Goal: Task Accomplishment & Management: Manage account settings

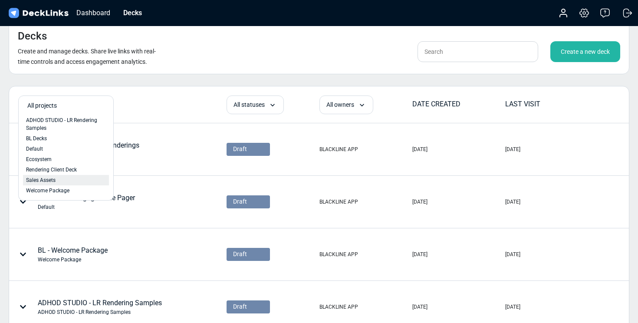
click at [44, 180] on span "Sales Assets" at bounding box center [40, 180] width 29 height 8
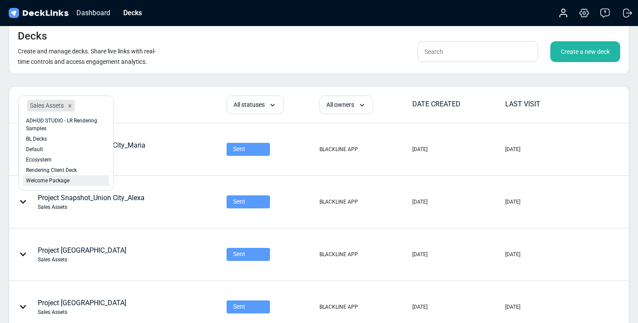
click at [62, 178] on span "Welcome Package" at bounding box center [47, 181] width 43 height 8
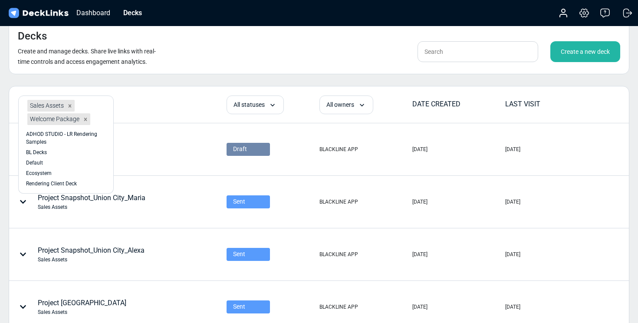
click at [153, 88] on thead "option Welcome Package, selected. option ADHOD STUDIO - LR Rendering Samples fo…" at bounding box center [318, 104] width 619 height 37
click at [71, 106] on icon at bounding box center [70, 105] width 3 height 3
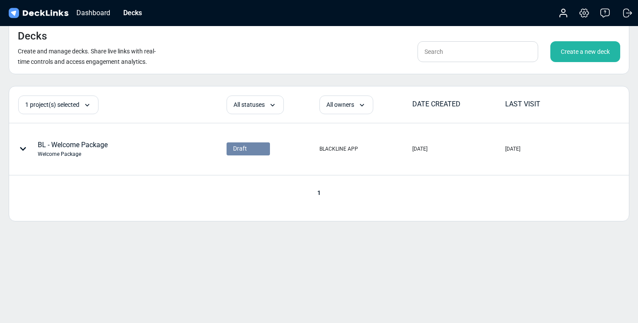
click at [154, 76] on div "Decks Create and manage decks. Share live links with real-time controls and acc…" at bounding box center [319, 161] width 638 height 323
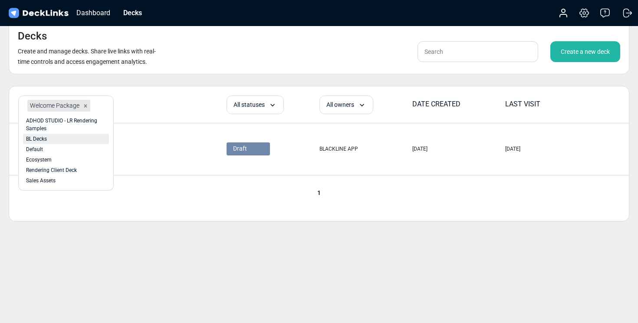
click at [63, 136] on div "BL Decks" at bounding box center [66, 139] width 80 height 8
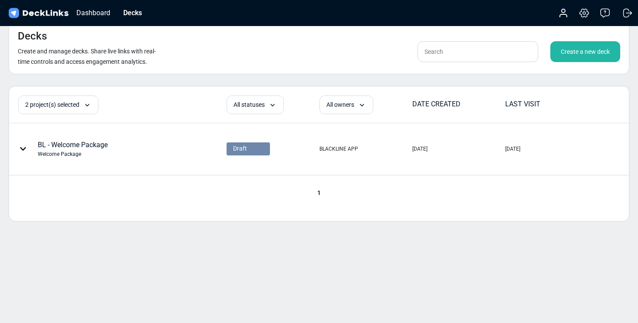
click at [166, 92] on thead "2 project(s) selected option BL Decks, selected. option ADHOD STUDIO - LR Rende…" at bounding box center [318, 104] width 619 height 36
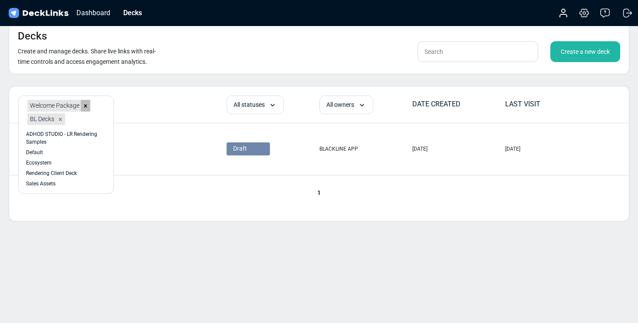
click at [83, 106] on icon at bounding box center [85, 106] width 6 height 6
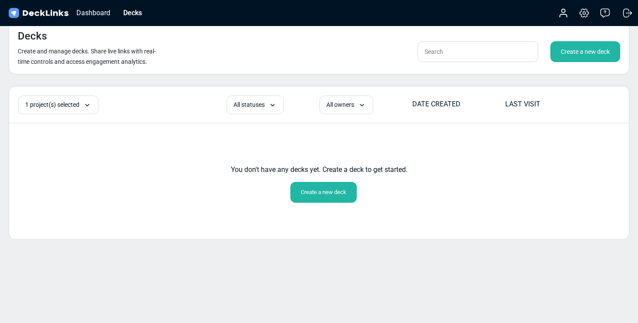
click at [152, 106] on div "1 project(s) selected option Welcome Package, deselected. option ADHOD STUDIO -…" at bounding box center [118, 104] width 216 height 19
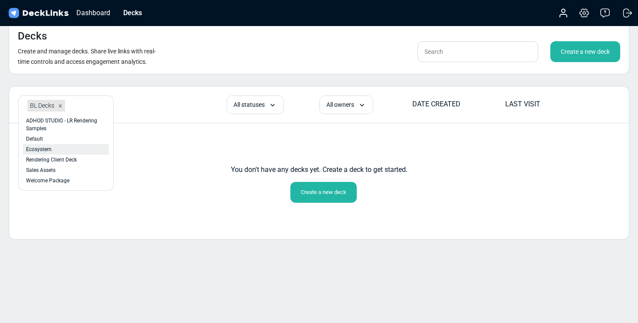
click at [69, 150] on div "Ecosystem" at bounding box center [66, 149] width 80 height 8
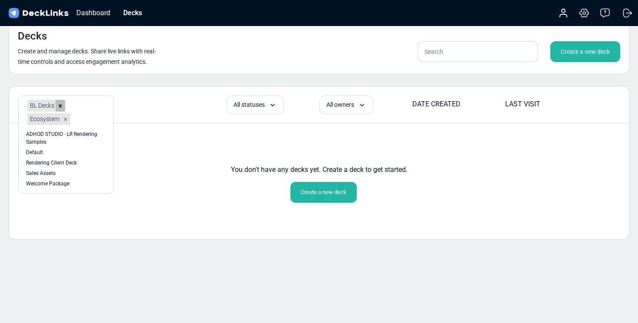
click at [61, 103] on icon at bounding box center [60, 106] width 6 height 6
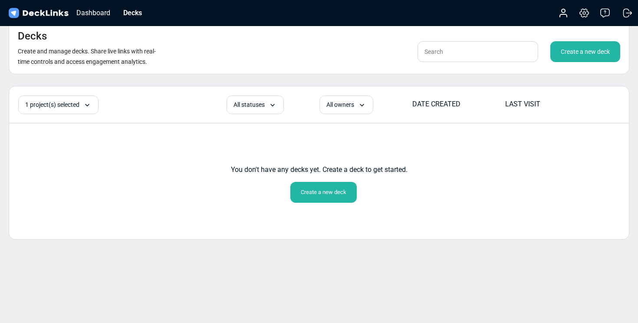
click at [138, 106] on div "1 project(s) selected option BL Decks, deselected. option ADHOD STUDIO - LR Ren…" at bounding box center [118, 104] width 216 height 19
click at [46, 14] on img at bounding box center [38, 13] width 63 height 13
click at [39, 34] on h4 "Decks" at bounding box center [32, 36] width 29 height 13
click at [128, 10] on div "Decks" at bounding box center [132, 12] width 27 height 11
click at [138, 12] on div "Decks" at bounding box center [132, 12] width 27 height 11
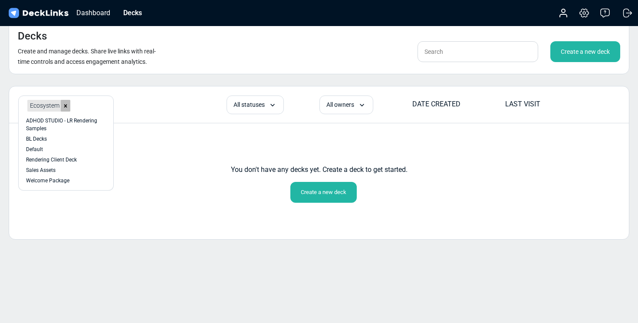
click at [66, 104] on icon at bounding box center [65, 106] width 6 height 6
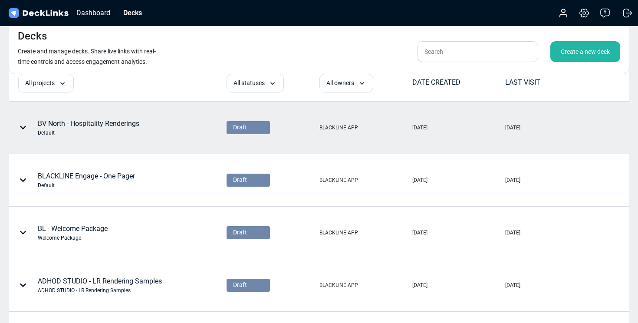
scroll to position [35, 0]
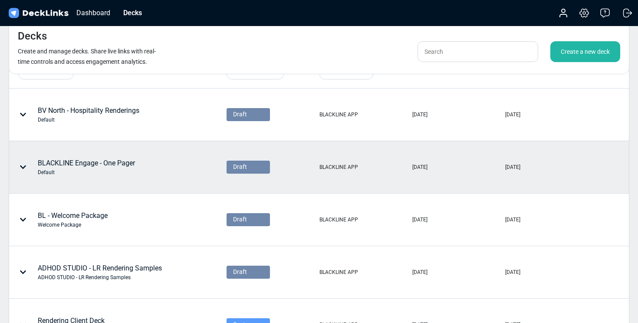
click at [23, 164] on icon at bounding box center [23, 167] width 7 height 7
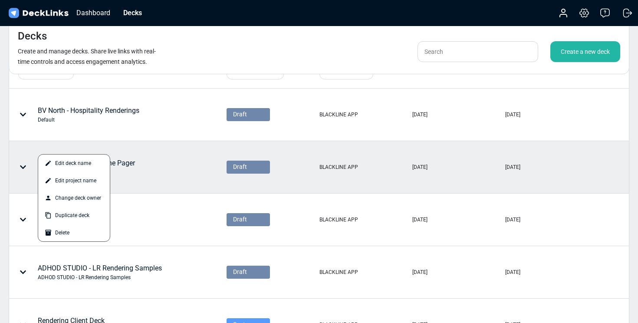
click at [23, 164] on div at bounding box center [319, 161] width 638 height 323
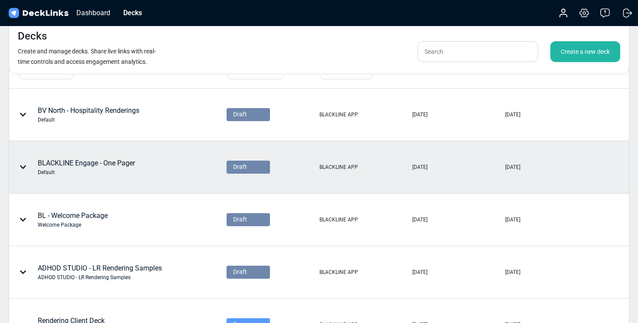
click at [105, 164] on div "BLACKLINE Engage - One Pager Default" at bounding box center [86, 167] width 97 height 18
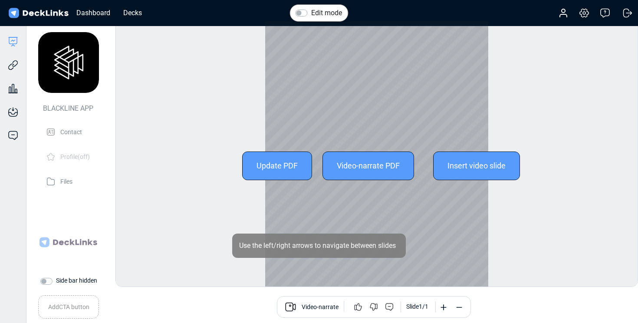
scroll to position [24, 0]
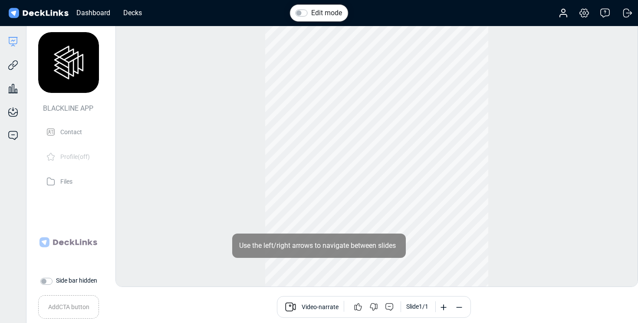
scroll to position [10, 0]
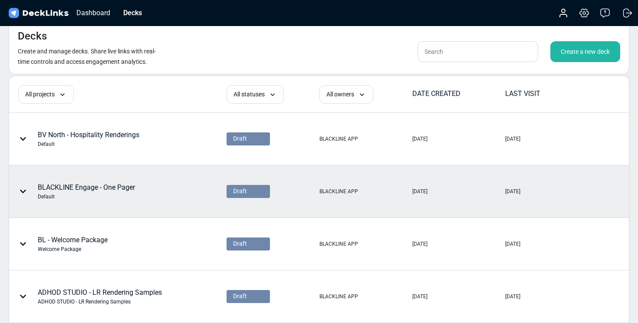
click at [118, 191] on div "BLACKLINE Engage - One Pager Default" at bounding box center [86, 191] width 97 height 18
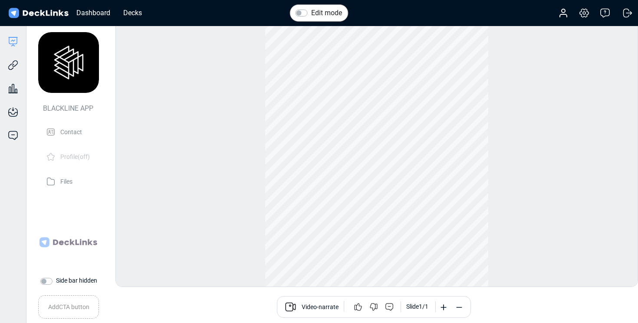
click at [36, 16] on img at bounding box center [38, 13] width 63 height 13
click at [97, 15] on div "Dashboard" at bounding box center [93, 12] width 43 height 11
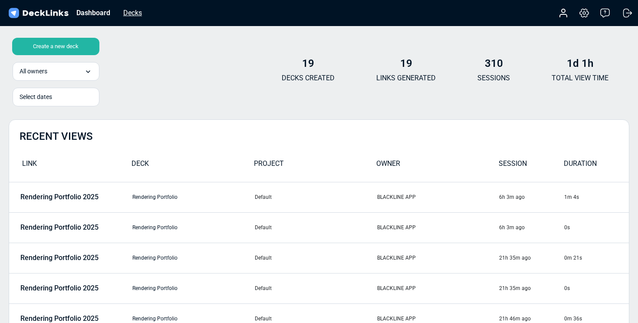
click at [138, 12] on div "Decks" at bounding box center [132, 12] width 27 height 11
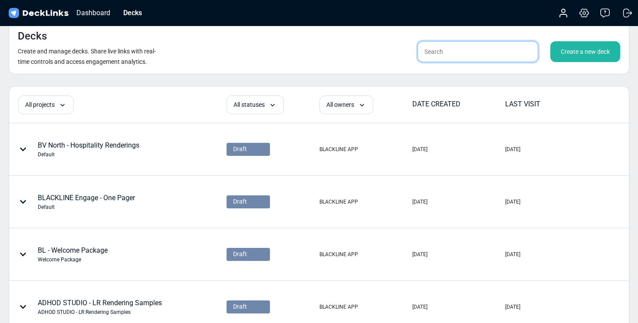
click at [445, 59] on input "text" at bounding box center [477, 51] width 121 height 21
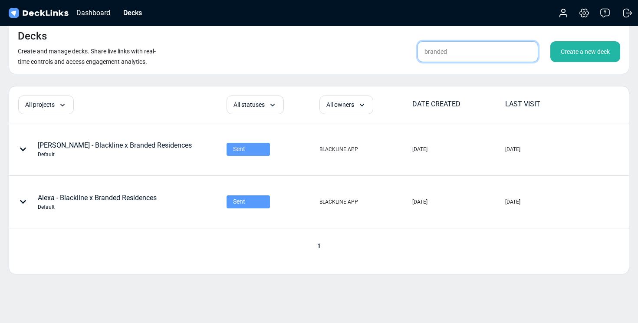
drag, startPoint x: 450, startPoint y: 49, endPoint x: 388, endPoint y: 49, distance: 61.6
click at [388, 49] on div "branded Create a new deck" at bounding box center [499, 51] width 241 height 21
type input "engage"
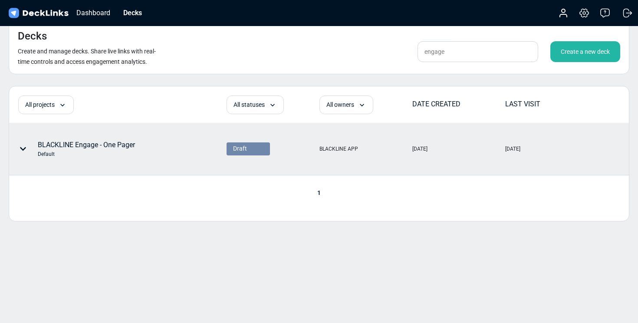
click at [22, 147] on icon at bounding box center [23, 148] width 7 height 7
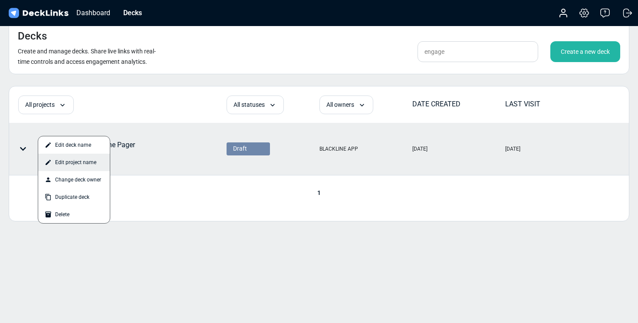
click at [69, 163] on div "Edit project name" at bounding box center [74, 162] width 72 height 17
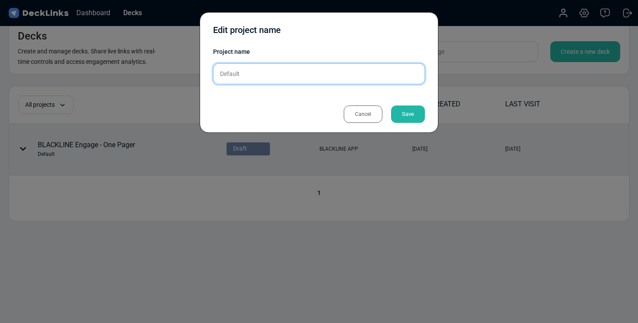
click at [260, 79] on input "Default" at bounding box center [319, 73] width 212 height 21
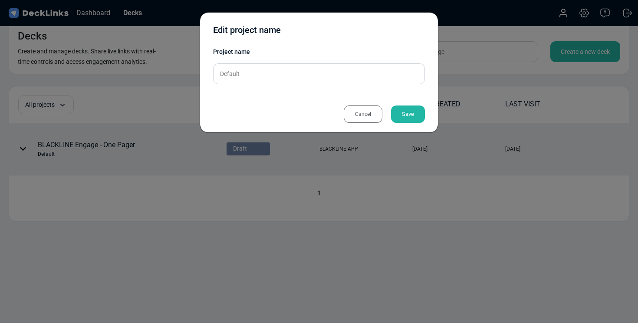
click at [353, 114] on div "Cancel" at bounding box center [362, 113] width 39 height 17
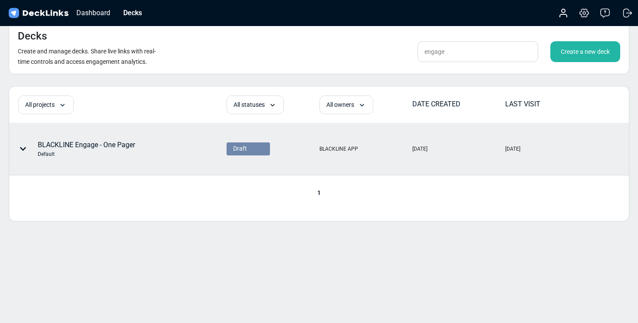
click at [24, 144] on div at bounding box center [25, 149] width 26 height 26
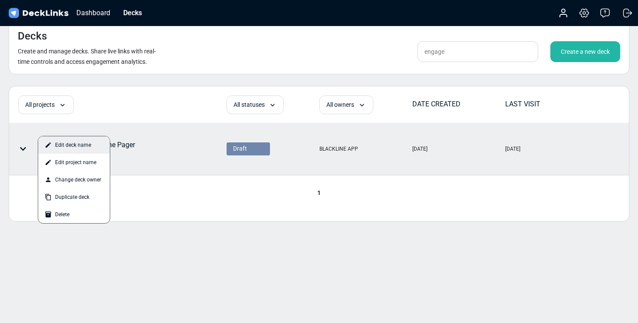
click at [65, 146] on div "Edit deck name" at bounding box center [74, 144] width 72 height 17
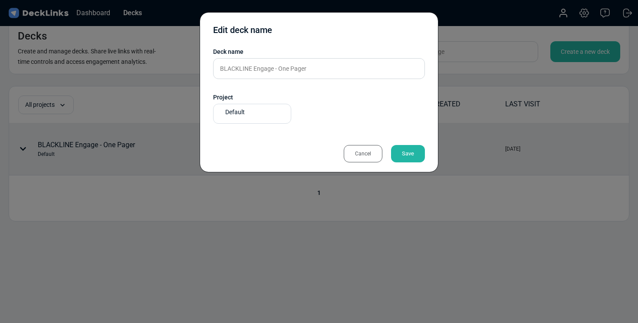
click at [243, 108] on span "Default" at bounding box center [235, 112] width 20 height 9
type input "Engage CRM"
click at [408, 150] on div "Save" at bounding box center [408, 153] width 34 height 17
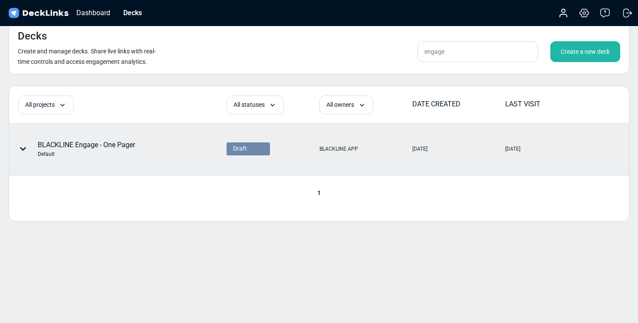
click at [23, 144] on div at bounding box center [25, 149] width 26 height 26
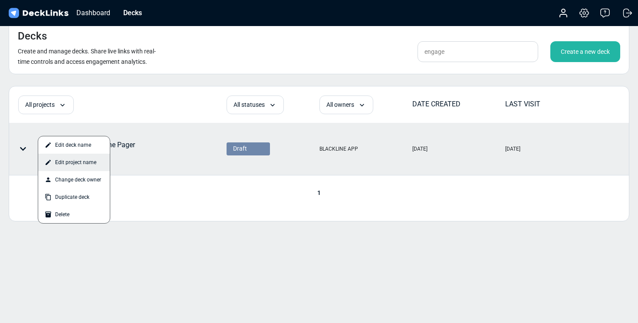
click at [59, 165] on div "Edit project name" at bounding box center [74, 162] width 72 height 17
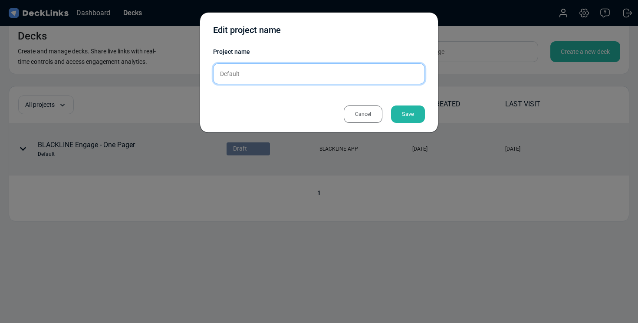
click at [260, 75] on input "Default" at bounding box center [319, 73] width 212 height 21
type input "D"
drag, startPoint x: 259, startPoint y: 75, endPoint x: 204, endPoint y: 72, distance: 55.6
click at [204, 72] on div "Edit project name Project name eNGAGE crm Please enter a name. Cancel Save" at bounding box center [319, 72] width 239 height 121
type input "Engage CRM"
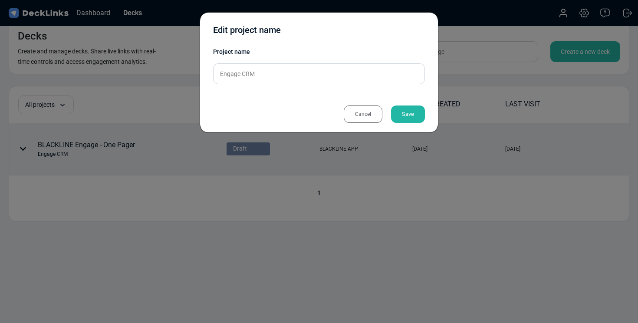
click at [414, 111] on div "Save" at bounding box center [408, 113] width 34 height 17
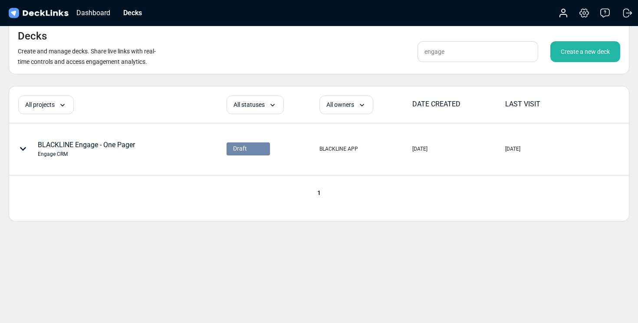
click at [576, 50] on div "Create a new deck" at bounding box center [585, 51] width 70 height 21
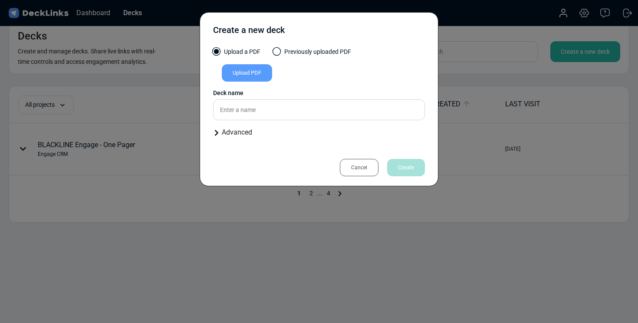
click at [246, 74] on div "Upload PDF" at bounding box center [247, 72] width 50 height 17
click at [0, 0] on input "Upload PDF" at bounding box center [0, 0] width 0 height 0
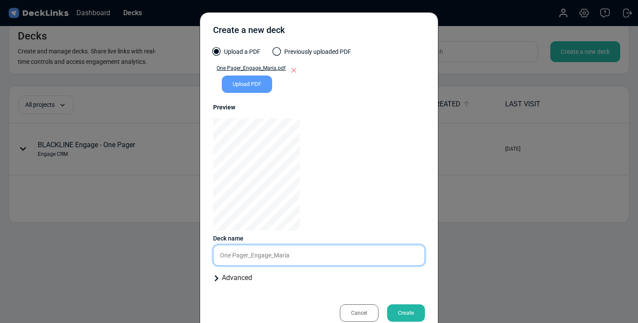
click at [255, 262] on input "One Pager_Engage_Maria" at bounding box center [319, 255] width 212 height 21
drag, startPoint x: 300, startPoint y: 252, endPoint x: 198, endPoint y: 256, distance: 102.0
click at [198, 256] on div "Create a new deck Upload a PDF Previously uploaded PDF One Pager_Engage_Maria.p…" at bounding box center [319, 161] width 638 height 323
type input "Blackline Engage CRM _ [PERSON_NAME]"
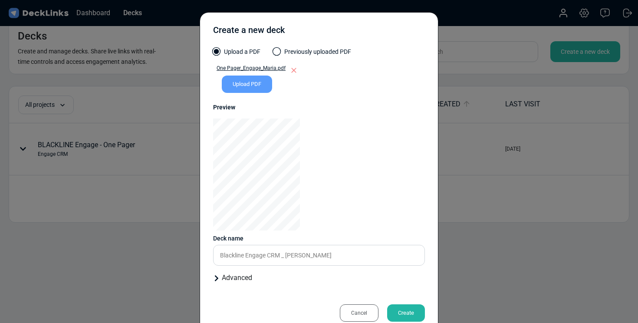
click at [213, 277] on icon at bounding box center [216, 278] width 7 height 7
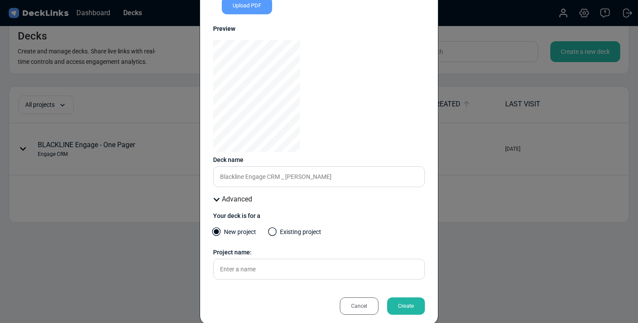
scroll to position [92, 0]
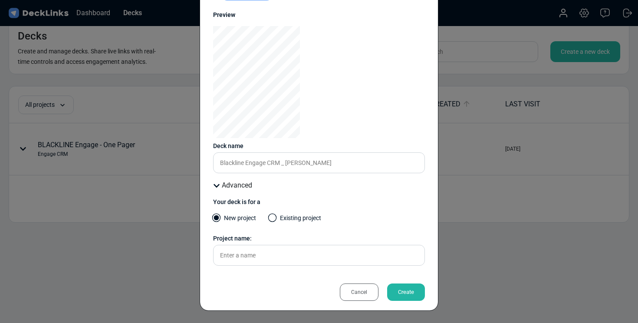
click at [268, 219] on div "New project Existing project" at bounding box center [319, 221] width 212 height 17
click at [269, 219] on span at bounding box center [272, 217] width 9 height 9
click at [0, 0] on input "Existing project" at bounding box center [0, 0] width 0 height 0
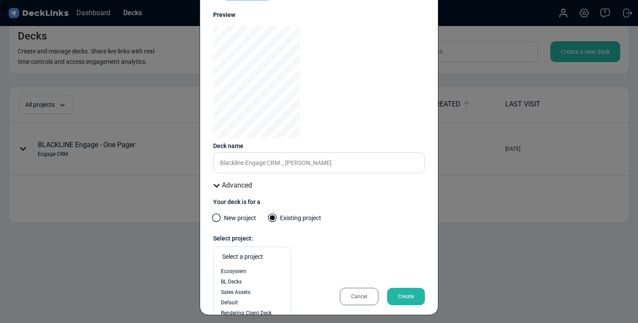
scroll to position [97, 0]
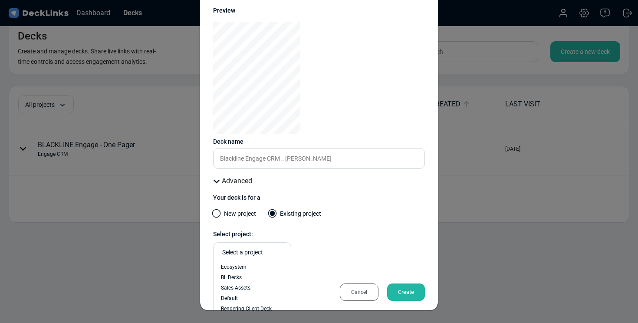
click at [269, 257] on div "Select a project" at bounding box center [250, 252] width 64 height 15
click at [373, 225] on div "New project Existing project" at bounding box center [319, 217] width 212 height 17
click at [258, 254] on div "Select a project" at bounding box center [254, 252] width 64 height 9
type input "e"
click at [324, 255] on div "option Ecosystem focused, 1 of 7. 7 results available. Use Up and Down to choos…" at bounding box center [319, 255] width 212 height 27
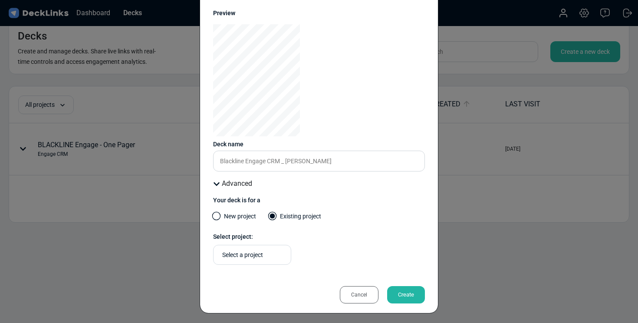
click at [244, 217] on label "New project" at bounding box center [234, 218] width 43 height 13
click at [0, 0] on input "New project" at bounding box center [0, 0] width 0 height 0
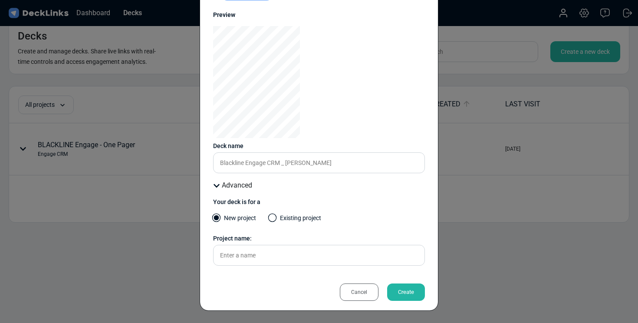
click at [413, 289] on div "Create" at bounding box center [406, 291] width 38 height 17
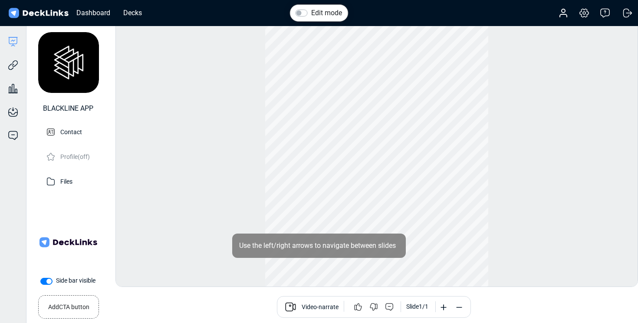
scroll to position [24, 0]
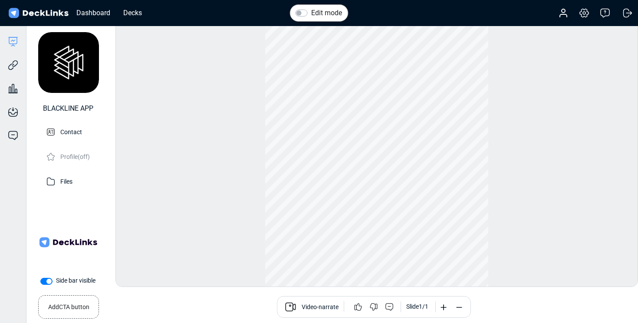
click at [56, 279] on label "Side bar visible" at bounding box center [75, 280] width 39 height 9
click at [44, 279] on input "Side bar visible" at bounding box center [43, 280] width 7 height 9
checkbox input "false"
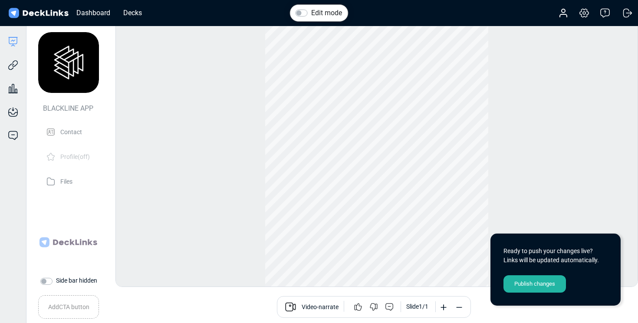
click at [530, 281] on div "Publish changes" at bounding box center [534, 283] width 62 height 17
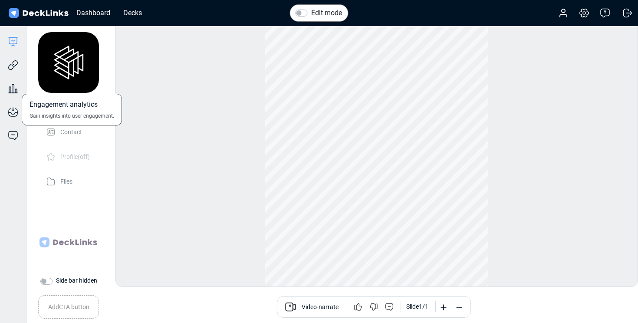
click at [11, 70] on div "Engagement analytics Gain insights into user engagement." at bounding box center [13, 81] width 26 height 23
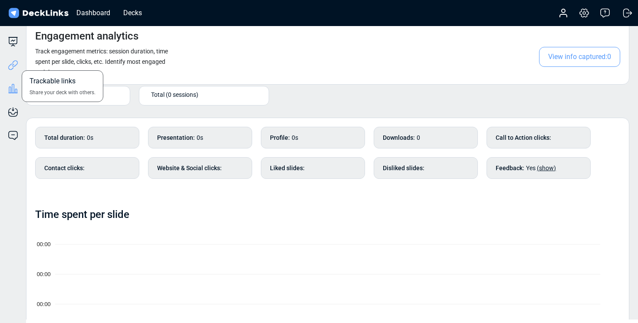
click at [13, 65] on icon at bounding box center [13, 65] width 10 height 10
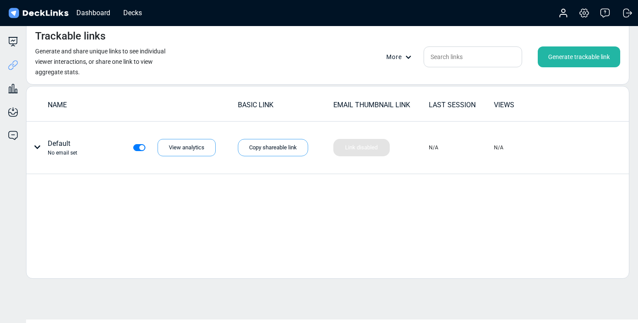
click at [562, 58] on div "Generate trackable link" at bounding box center [578, 56] width 82 height 21
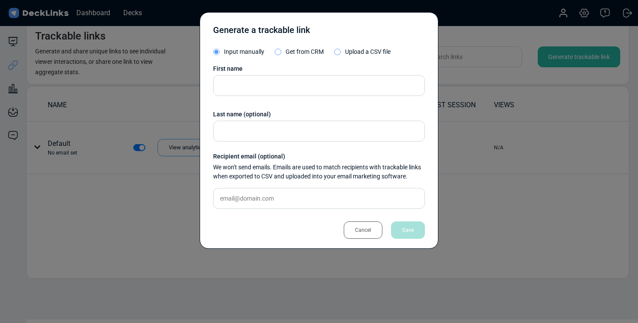
click at [367, 227] on div "Cancel" at bounding box center [362, 229] width 39 height 17
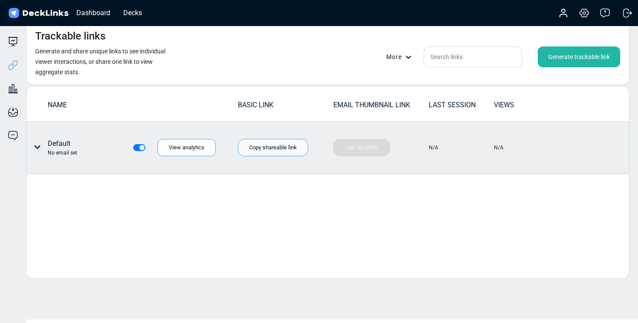
click at [283, 148] on div "Copy shareable link" at bounding box center [273, 147] width 70 height 17
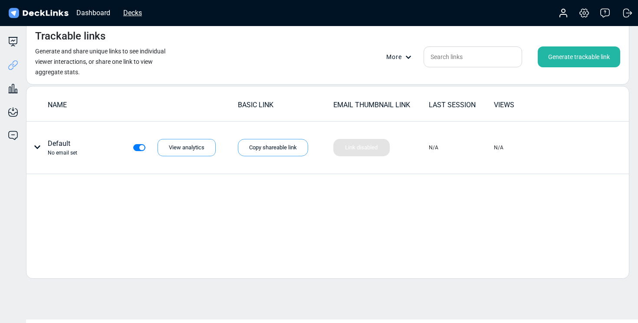
click at [131, 13] on div "Decks" at bounding box center [132, 12] width 27 height 11
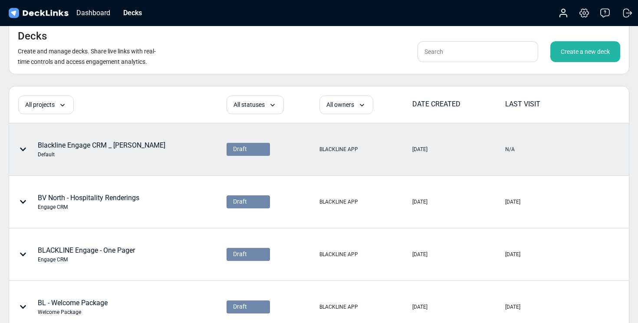
click at [49, 154] on div "Default" at bounding box center [102, 154] width 128 height 8
click at [21, 147] on icon at bounding box center [23, 149] width 7 height 7
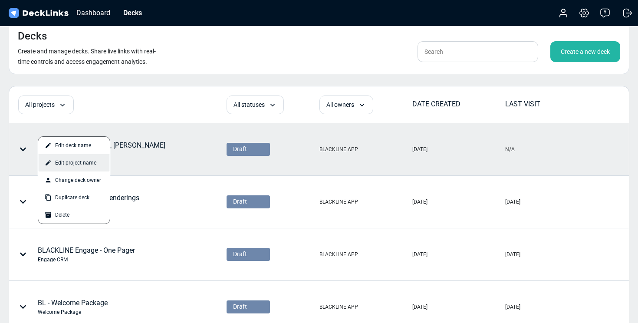
click at [68, 164] on div "Edit project name" at bounding box center [74, 162] width 72 height 17
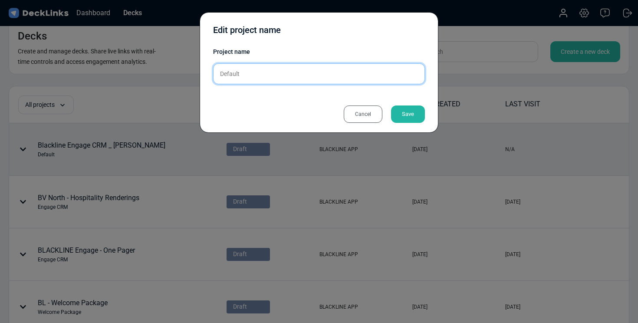
click at [310, 73] on input "Default" at bounding box center [319, 73] width 212 height 21
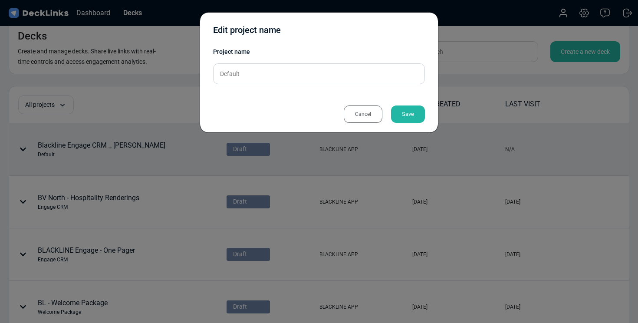
click at [366, 111] on div "Cancel" at bounding box center [362, 113] width 39 height 17
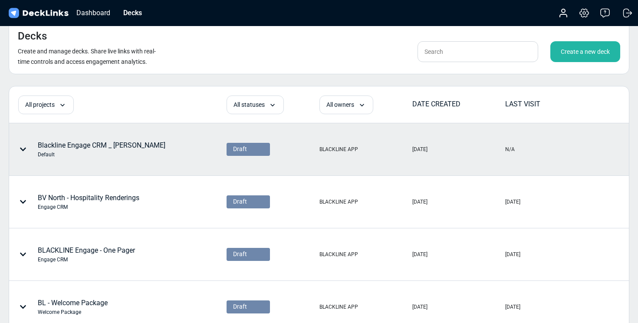
click at [21, 148] on icon at bounding box center [23, 148] width 6 height 3
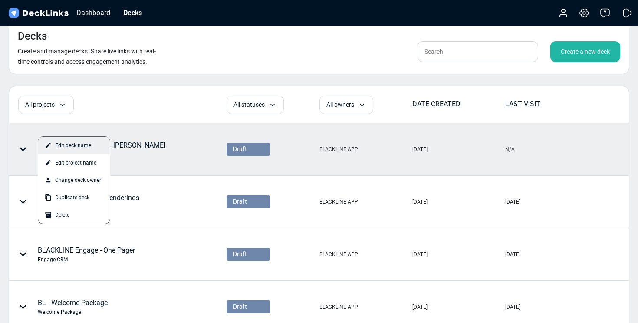
click at [62, 142] on div "Edit deck name" at bounding box center [74, 145] width 72 height 17
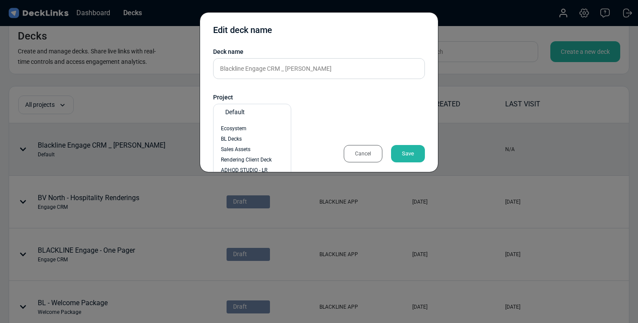
click at [248, 113] on div "Default" at bounding box center [254, 112] width 58 height 9
click at [236, 154] on span "Engage CRM" at bounding box center [236, 157] width 30 height 8
type input "en"
click at [409, 154] on div "Save" at bounding box center [408, 153] width 34 height 17
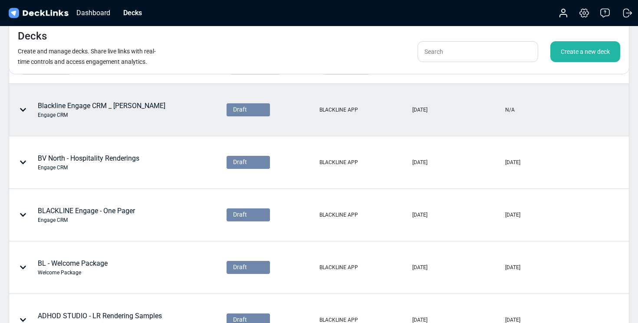
scroll to position [61, 0]
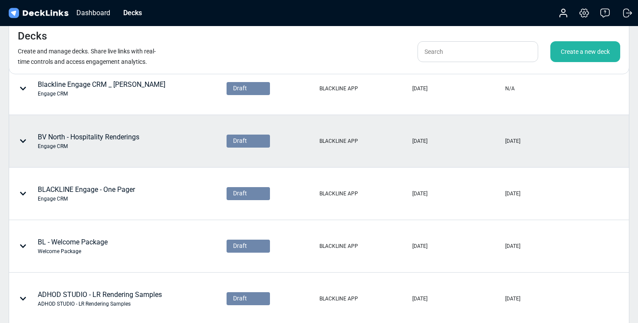
click at [21, 141] on icon at bounding box center [23, 140] width 6 height 3
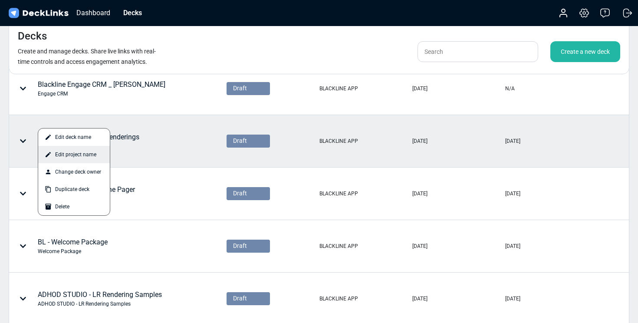
click at [63, 161] on div "Edit project name" at bounding box center [74, 154] width 72 height 17
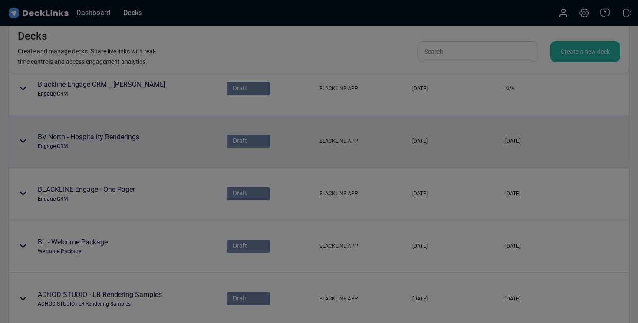
click at [63, 161] on div "Edit project name Project name Engage CRM Please enter a name. Cancel Save" at bounding box center [319, 161] width 638 height 323
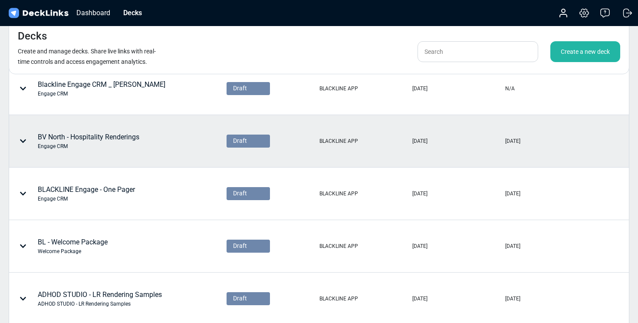
click at [26, 141] on div at bounding box center [25, 141] width 26 height 26
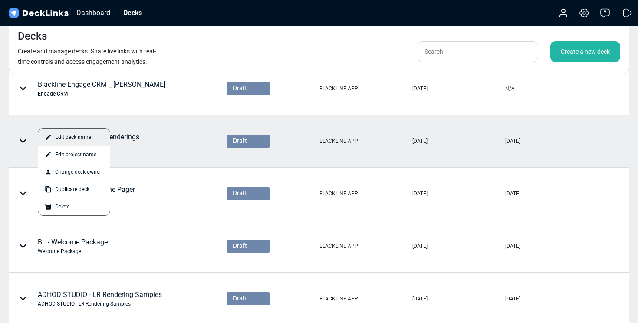
click at [70, 137] on div "Edit deck name" at bounding box center [74, 136] width 72 height 17
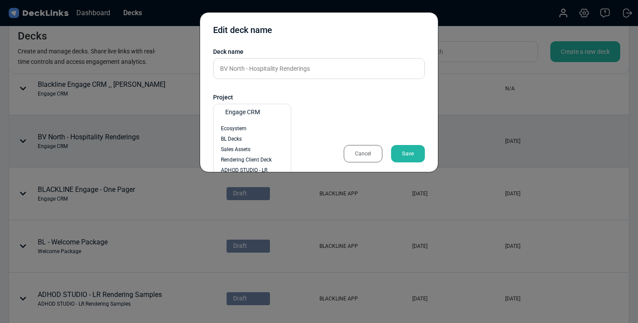
click at [254, 114] on span "Engage CRM" at bounding box center [242, 112] width 35 height 9
click at [254, 167] on span "ADHOD STUDIO - LR Rendering Samples" at bounding box center [252, 174] width 62 height 16
click at [406, 152] on div "Save" at bounding box center [408, 153] width 34 height 17
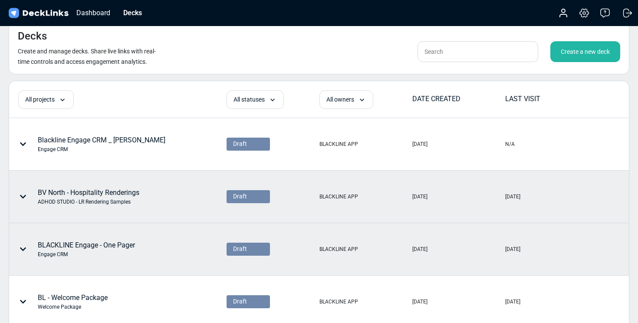
scroll to position [0, 0]
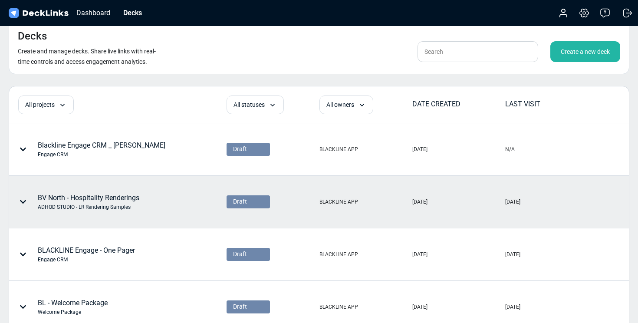
click at [563, 57] on div "Create a new deck" at bounding box center [585, 51] width 70 height 21
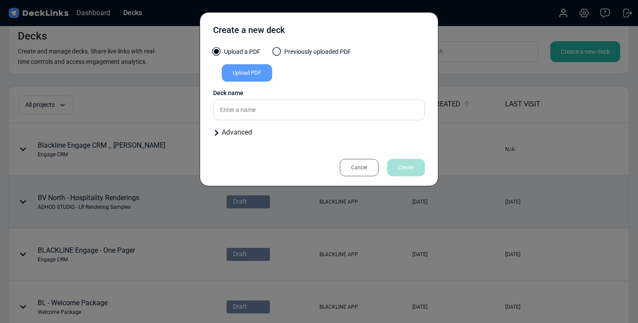
click at [251, 80] on div "Upload PDF" at bounding box center [247, 72] width 50 height 17
click at [0, 0] on input "Upload PDF" at bounding box center [0, 0] width 0 height 0
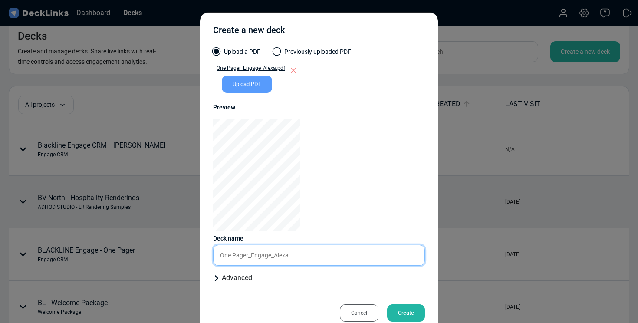
click at [242, 261] on input "One Pager_Engage_Alexa" at bounding box center [319, 255] width 212 height 21
click at [242, 262] on input "One Pager_Engage_Alexa" at bounding box center [319, 255] width 212 height 21
drag, startPoint x: 305, startPoint y: 258, endPoint x: 182, endPoint y: 256, distance: 123.6
click at [182, 256] on div "Create a new deck Upload a PDF Previously uploaded PDF One Pager_Engage_Alexa.p…" at bounding box center [319, 161] width 638 height 323
type input "Blackline Engage CRM _ Alexa"
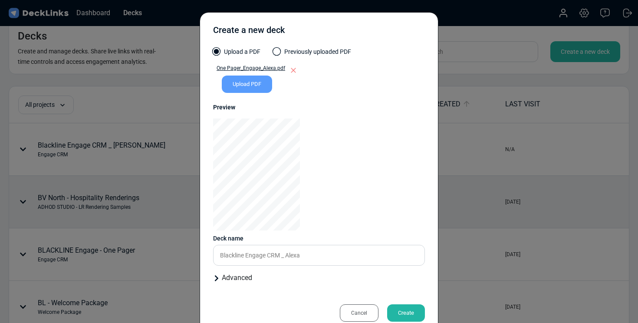
click at [217, 277] on icon at bounding box center [216, 278] width 3 height 6
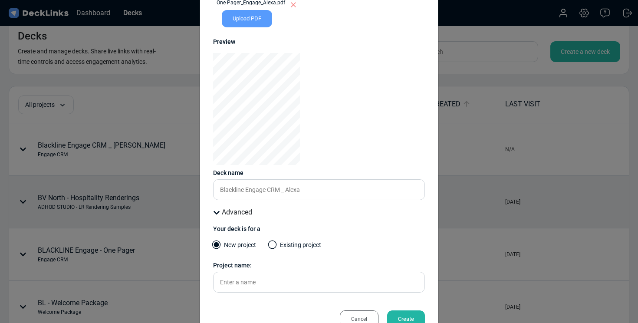
scroll to position [92, 0]
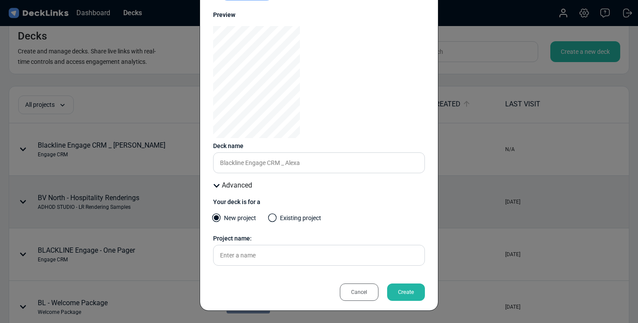
click at [273, 214] on span at bounding box center [272, 217] width 9 height 9
click at [0, 0] on input "Existing project" at bounding box center [0, 0] width 0 height 0
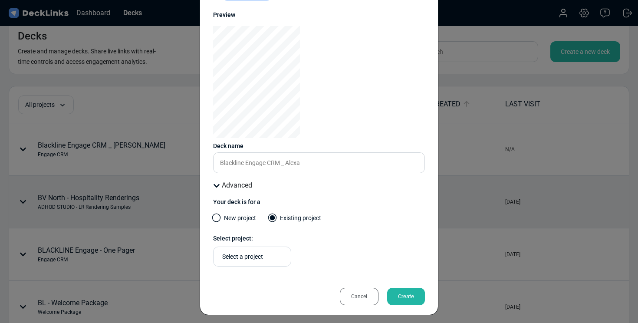
scroll to position [97, 0]
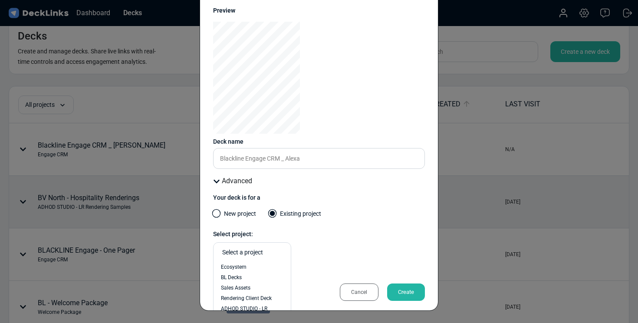
click at [261, 253] on div "Select a project" at bounding box center [254, 252] width 64 height 9
click at [262, 268] on div "Engage CRM" at bounding box center [252, 267] width 62 height 8
type input "eng"
click at [408, 291] on div "Create" at bounding box center [406, 291] width 38 height 17
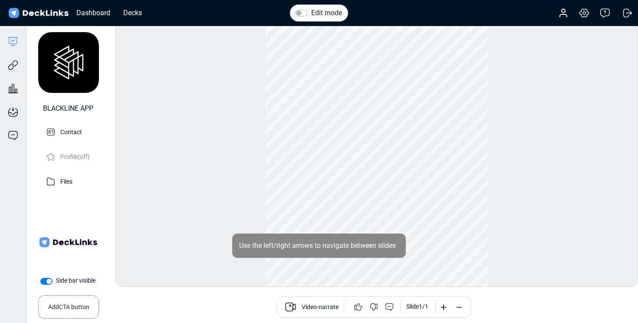
click at [56, 281] on label "Side bar visible" at bounding box center [75, 280] width 39 height 9
click at [46, 281] on input "Side bar visible" at bounding box center [43, 280] width 7 height 9
checkbox input "false"
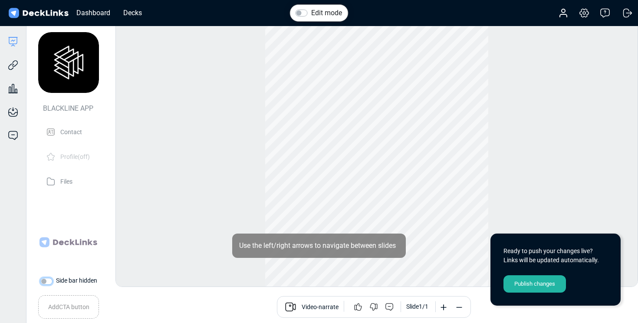
scroll to position [24, 0]
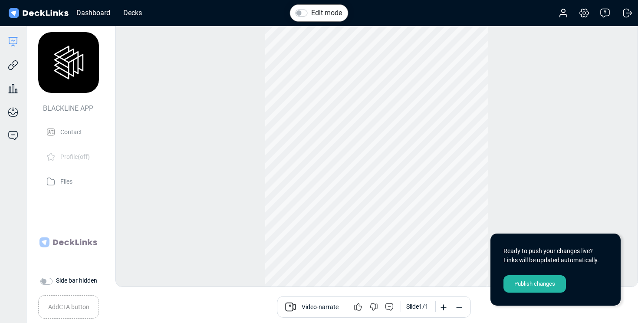
click at [531, 289] on div "Publish changes" at bounding box center [534, 283] width 62 height 17
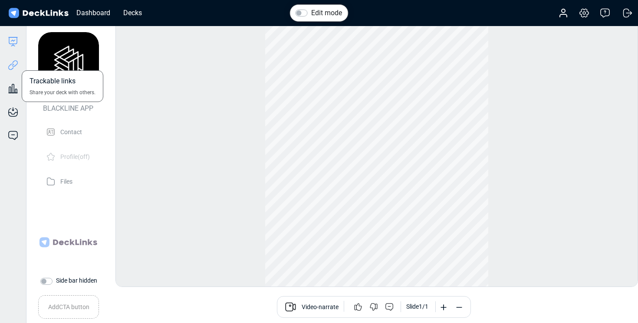
click at [12, 66] on icon at bounding box center [13, 65] width 10 height 10
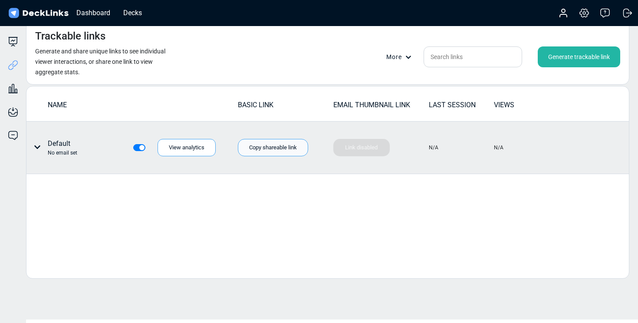
click at [291, 145] on div "Copy shareable link" at bounding box center [273, 147] width 70 height 17
click at [38, 147] on icon at bounding box center [37, 146] width 6 height 3
click at [52, 160] on div "Edit link name" at bounding box center [70, 165] width 78 height 17
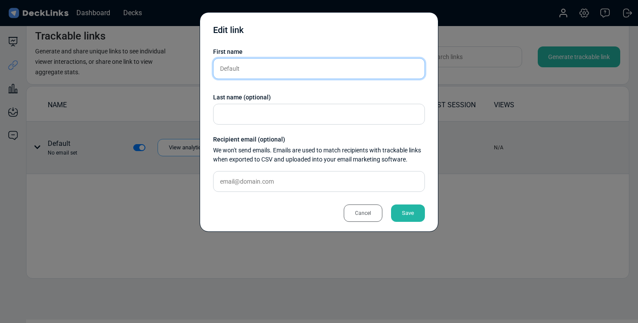
click at [252, 67] on input "Default" at bounding box center [319, 68] width 212 height 21
drag, startPoint x: 252, startPoint y: 67, endPoint x: 202, endPoint y: 66, distance: 49.4
click at [202, 66] on div "Edit link First name Default Last name (optional) Recipient email (optional) We…" at bounding box center [319, 121] width 239 height 219
type input "Engage Alexa"
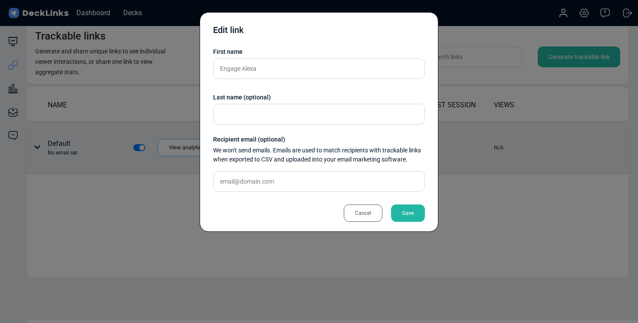
click at [407, 217] on div "Save" at bounding box center [408, 212] width 34 height 17
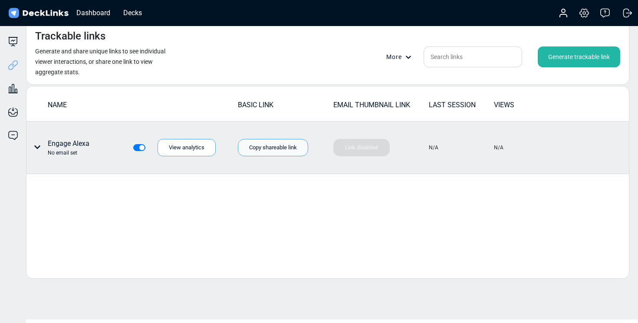
click at [258, 146] on div "Copy shareable link" at bounding box center [273, 147] width 70 height 17
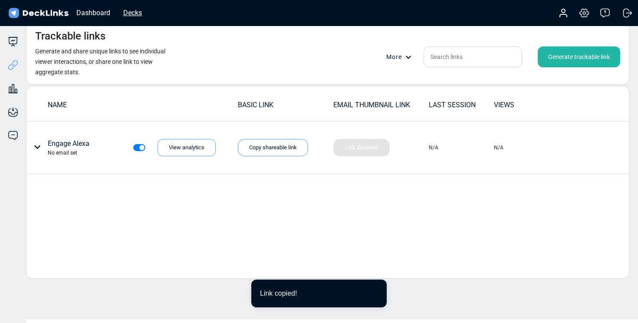
click at [143, 16] on div "Decks" at bounding box center [132, 12] width 27 height 11
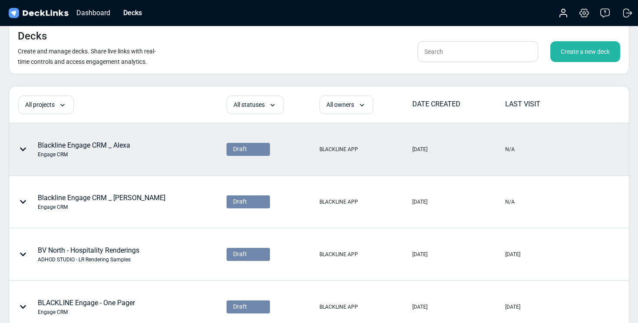
click at [112, 142] on div "Blackline Engage CRM _ Alexa Engage CRM" at bounding box center [84, 149] width 92 height 18
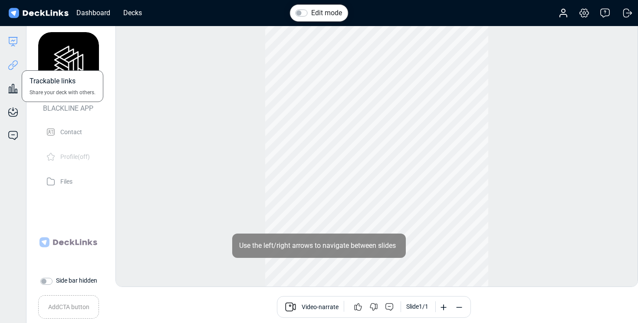
click at [16, 65] on icon at bounding box center [13, 65] width 10 height 10
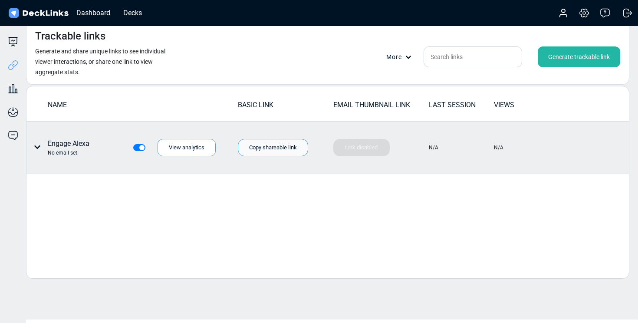
click at [264, 149] on div "Copy shareable link" at bounding box center [273, 147] width 70 height 17
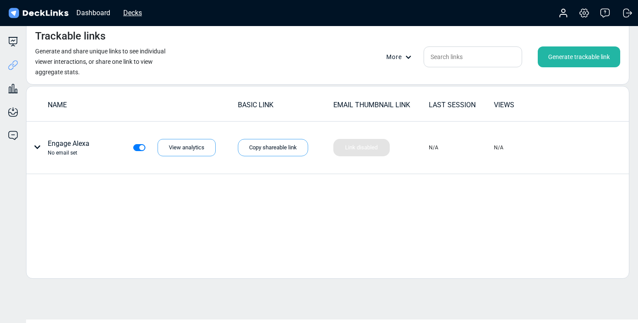
click at [131, 11] on div "Decks" at bounding box center [132, 12] width 27 height 11
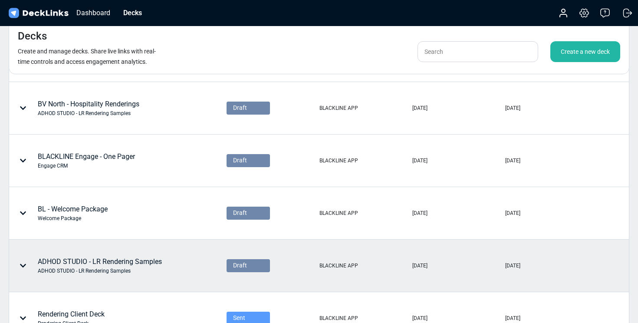
scroll to position [148, 0]
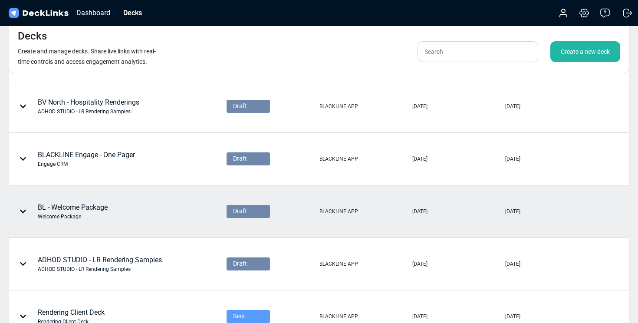
click at [84, 217] on div "Welcome Package" at bounding box center [73, 217] width 70 height 8
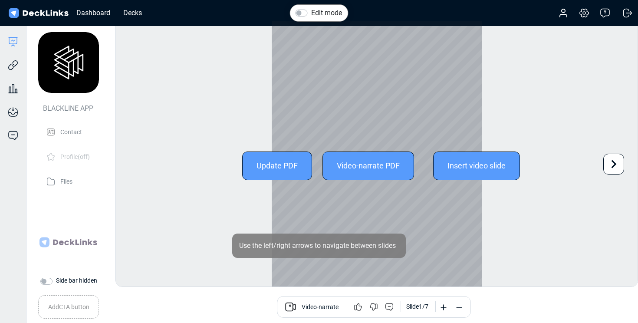
click at [281, 172] on div "Update PDF" at bounding box center [277, 165] width 70 height 29
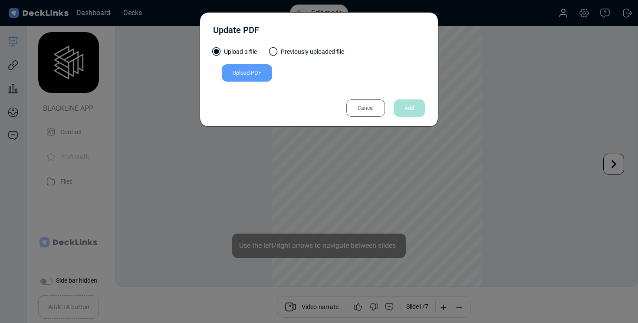
click at [253, 74] on div "Upload PDF" at bounding box center [247, 72] width 50 height 17
click at [0, 0] on input "Upload PDF" at bounding box center [0, 0] width 0 height 0
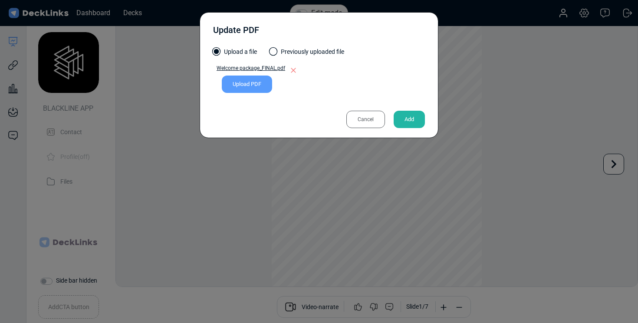
click at [404, 117] on div "Add" at bounding box center [408, 119] width 31 height 17
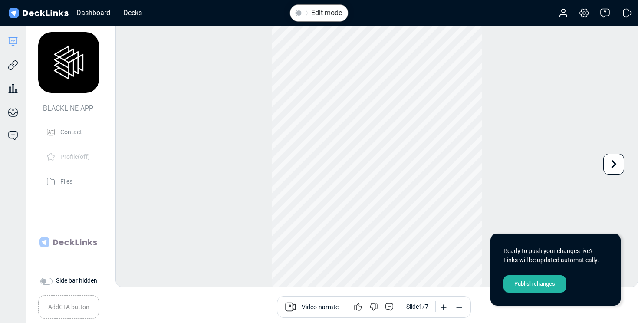
click at [516, 291] on div "Publish changes" at bounding box center [534, 283] width 62 height 17
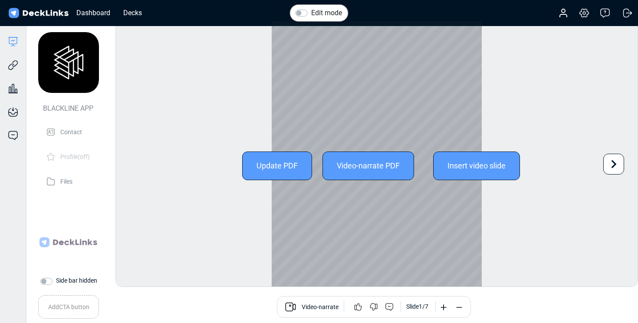
scroll to position [24, 0]
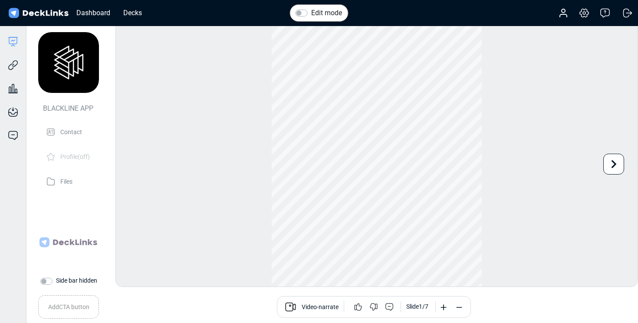
click at [524, 198] on div "Edit mode Change photo Updating this image will immediately apply to all of you…" at bounding box center [376, 154] width 522 height 266
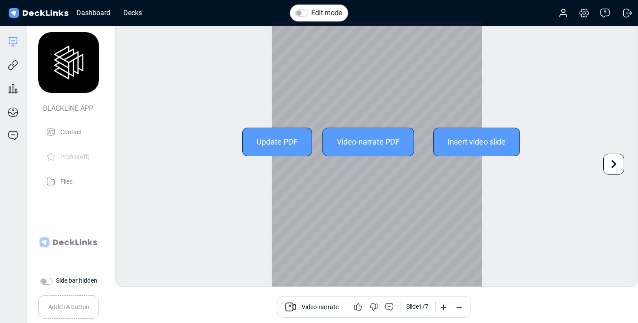
click at [612, 165] on icon at bounding box center [613, 164] width 16 height 16
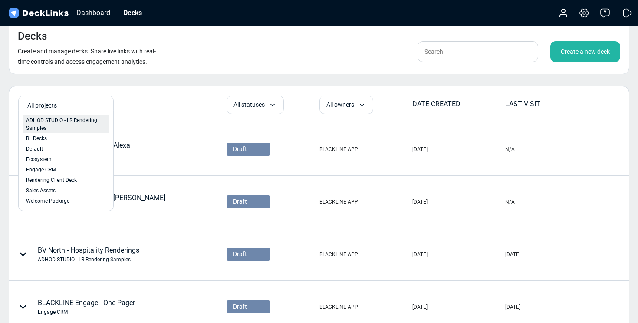
click at [60, 121] on span "ADHOD STUDIO - LR Rendering Samples" at bounding box center [66, 124] width 80 height 16
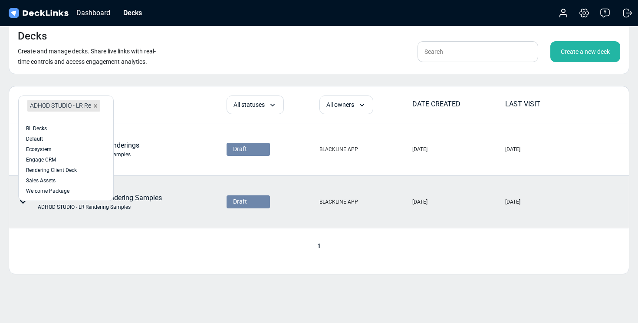
click at [76, 224] on div "ADHOD STUDIO - LR Rendering Samples ADHOD STUDIO - LR Rendering Samples" at bounding box center [118, 201] width 216 height 51
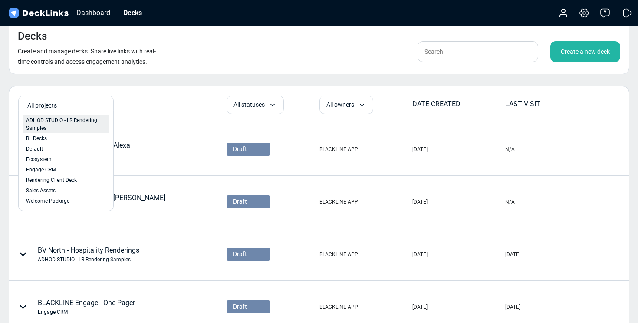
click at [56, 122] on span "ADHOD STUDIO - LR Rendering Samples" at bounding box center [66, 124] width 80 height 16
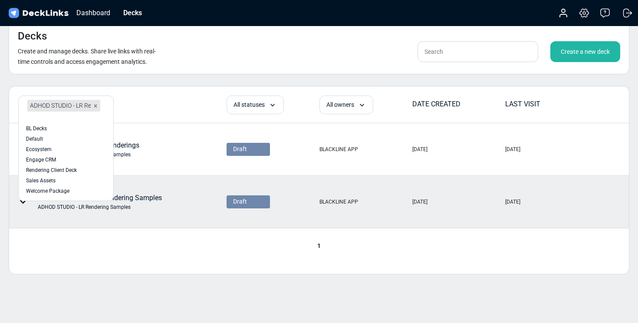
click at [25, 203] on icon at bounding box center [23, 201] width 7 height 7
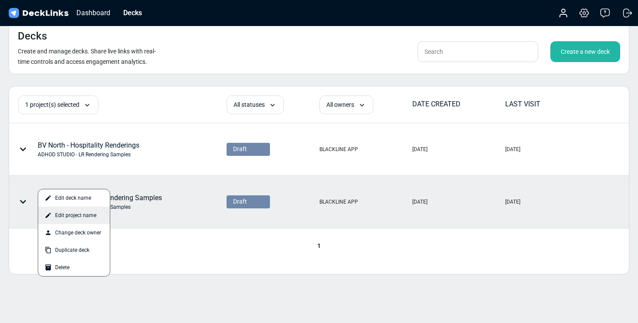
click at [54, 213] on div "Edit project name" at bounding box center [74, 214] width 72 height 17
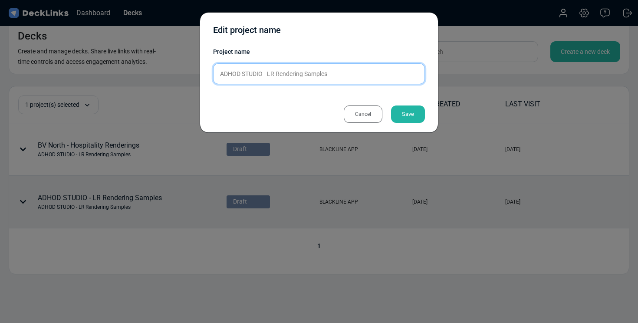
click at [316, 70] on input "ADHOD STUDIO - LR Rendering Samples" at bounding box center [319, 73] width 212 height 21
drag, startPoint x: 337, startPoint y: 72, endPoint x: 266, endPoint y: 72, distance: 70.7
click at [266, 72] on input "ADHOD STUDIO - LR Rendering Samples" at bounding box center [319, 73] width 212 height 21
type input "ADHOD STUDIO"
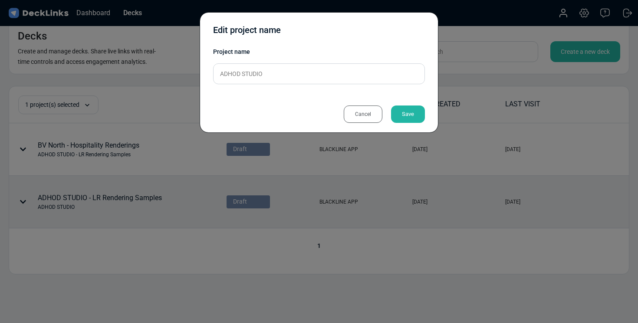
click at [412, 115] on div "Save" at bounding box center [408, 113] width 34 height 17
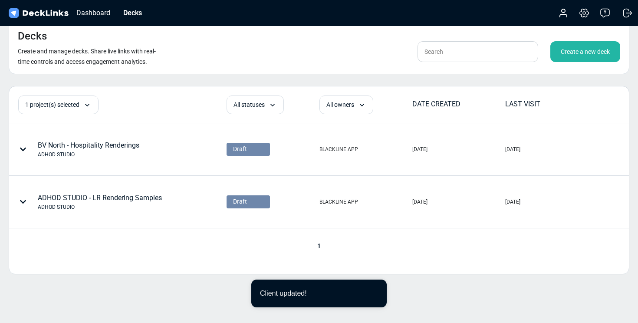
click at [113, 243] on div "1" at bounding box center [318, 245] width 619 height 9
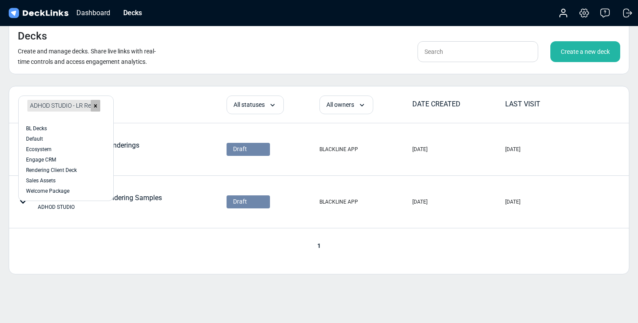
click at [95, 106] on icon at bounding box center [95, 105] width 3 height 3
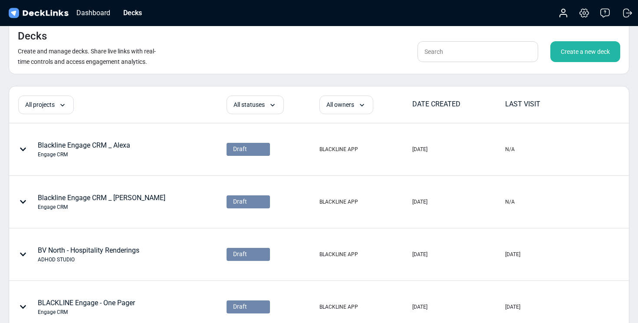
click at [241, 58] on div "Decks Create and manage decks. Share live links with real-time controls and acc…" at bounding box center [319, 47] width 620 height 53
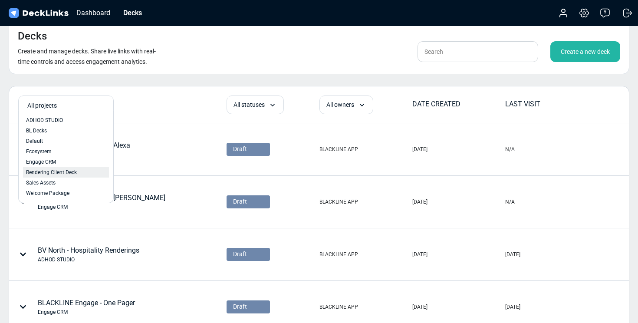
click at [57, 170] on span "Rendering Client Deck" at bounding box center [51, 172] width 51 height 8
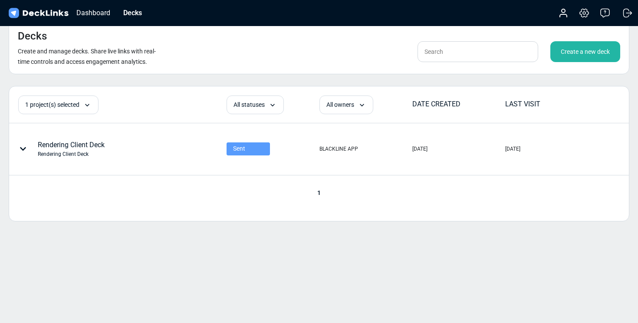
click at [72, 249] on div "Decks Create and manage decks. Share live links with real-time controls and acc…" at bounding box center [319, 161] width 638 height 323
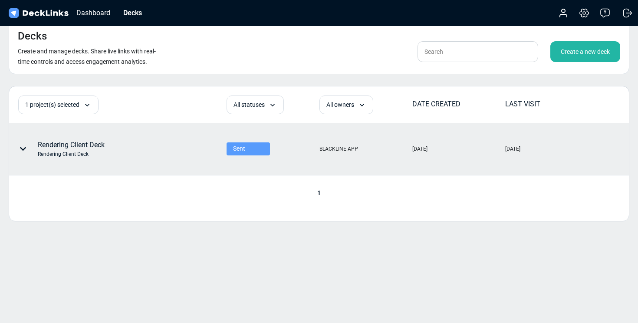
click at [24, 148] on icon at bounding box center [23, 148] width 6 height 3
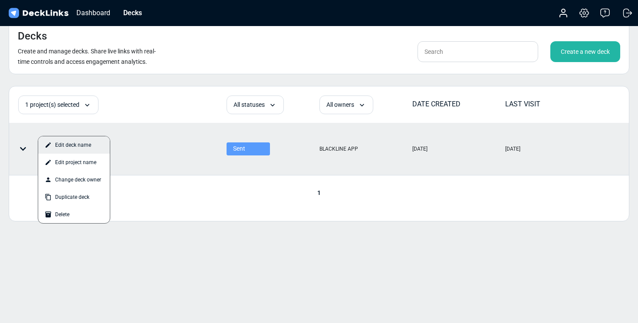
click at [69, 143] on div "Edit deck name" at bounding box center [74, 144] width 72 height 17
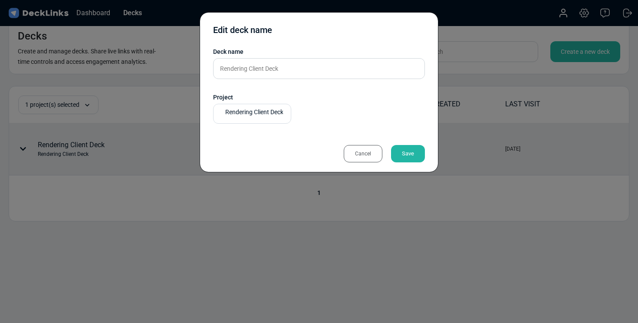
click at [275, 113] on span "Rendering Client Deck" at bounding box center [254, 112] width 58 height 9
click at [247, 131] on span "ADHOD STUDIO" at bounding box center [239, 128] width 37 height 8
type input "ad"
click at [417, 158] on div "Save" at bounding box center [408, 153] width 34 height 17
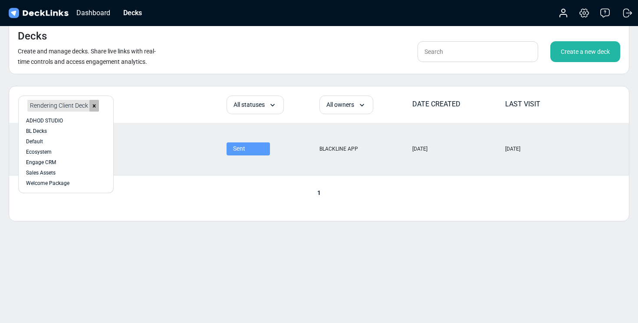
click at [91, 104] on icon at bounding box center [94, 106] width 6 height 6
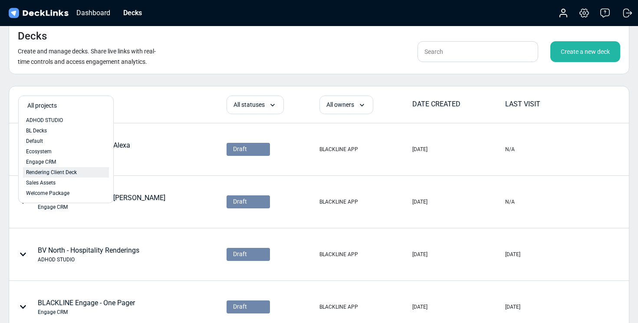
click at [59, 174] on span "Rendering Client Deck" at bounding box center [51, 172] width 51 height 8
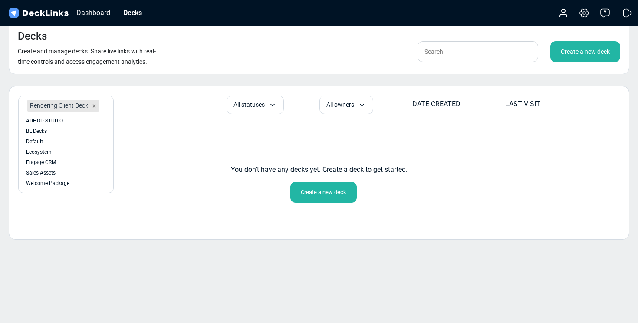
click at [154, 226] on div "option Rendering Client Deck, selected. option Sales Assets focused, 7 of 8. 7 …" at bounding box center [319, 163] width 620 height 154
click at [51, 139] on div "Default" at bounding box center [66, 141] width 80 height 8
click at [95, 101] on div at bounding box center [94, 106] width 10 height 12
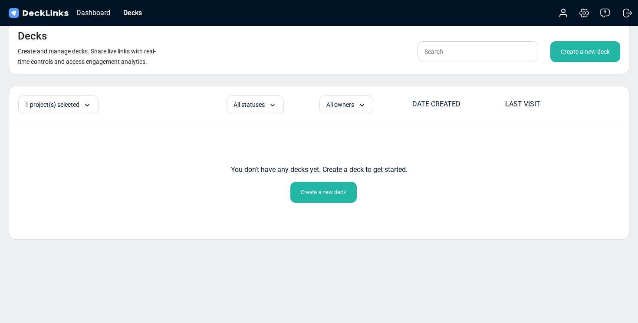
click at [132, 201] on div "You don't have any decks yet. Create a deck to get started. Create a new deck" at bounding box center [318, 173] width 619 height 59
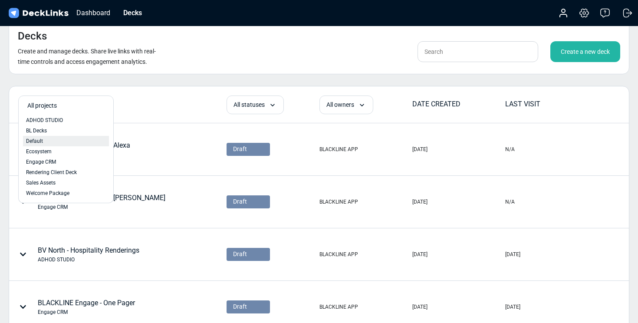
click at [49, 139] on div "Default" at bounding box center [66, 141] width 80 height 8
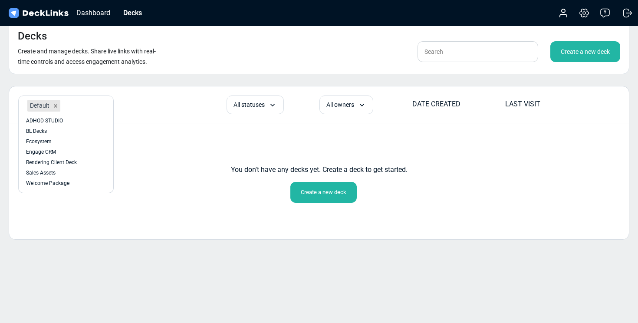
click at [176, 183] on div "You don't have any decks yet. Create a deck to get started. Create a new deck" at bounding box center [318, 173] width 619 height 59
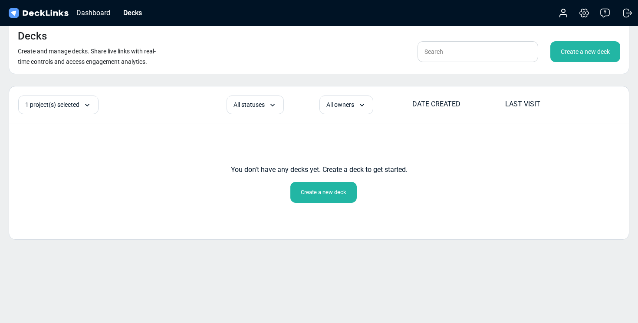
click at [585, 54] on div "Create a new deck" at bounding box center [585, 51] width 70 height 21
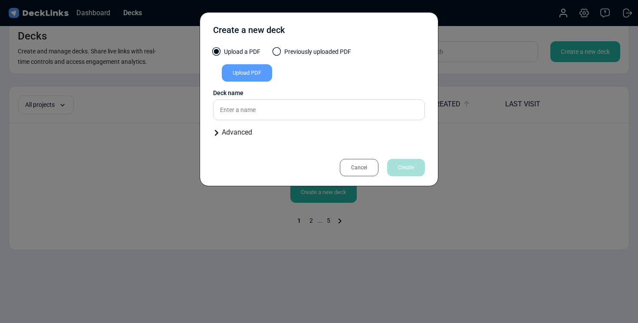
click at [264, 71] on div "Upload PDF" at bounding box center [247, 72] width 50 height 17
click at [0, 0] on input "Upload PDF" at bounding box center [0, 0] width 0 height 0
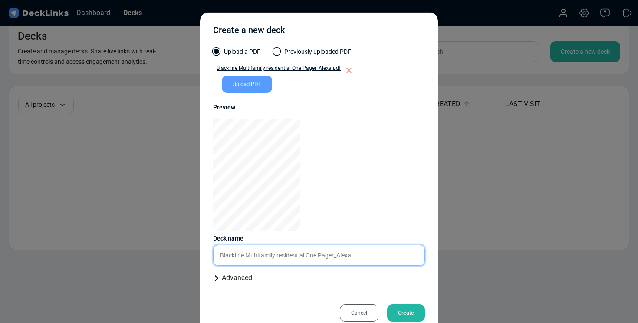
drag, startPoint x: 278, startPoint y: 254, endPoint x: 335, endPoint y: 252, distance: 57.3
click at [335, 252] on input "Blackline Multifamily residential One Pager_Alexa" at bounding box center [319, 255] width 212 height 21
type input "Blackline Multifamily _Alexa"
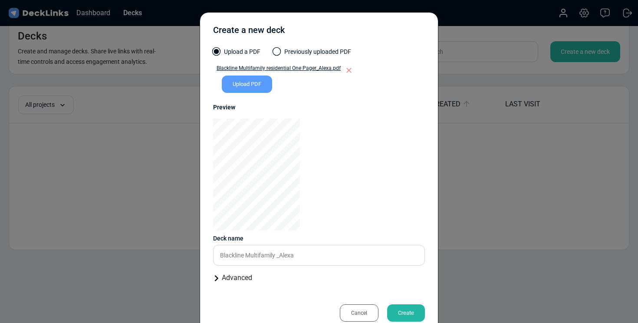
click at [217, 275] on icon at bounding box center [216, 278] width 7 height 7
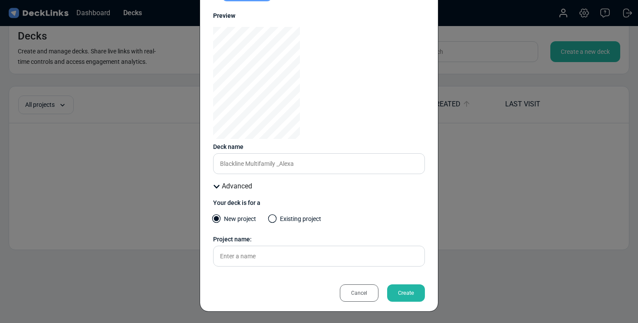
scroll to position [92, 0]
click at [273, 215] on span at bounding box center [272, 217] width 9 height 9
click at [0, 0] on input "Existing project" at bounding box center [0, 0] width 0 height 0
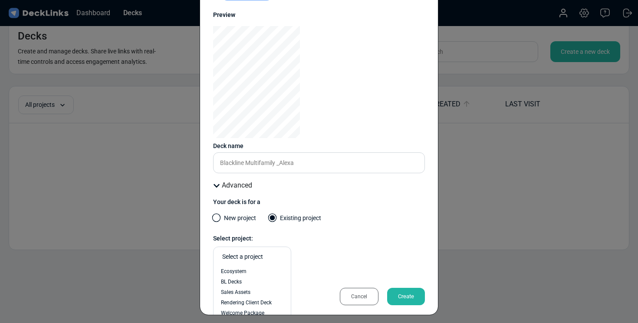
scroll to position [97, 0]
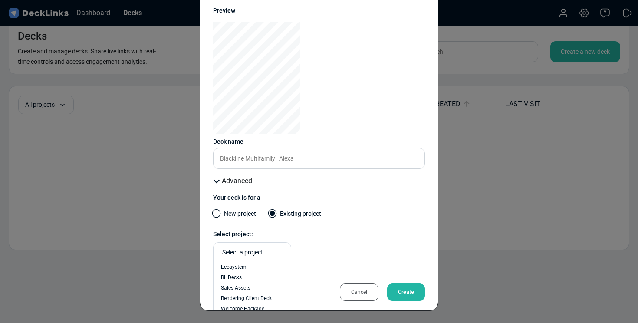
click at [251, 255] on div "Select a project" at bounding box center [254, 252] width 64 height 9
click at [244, 285] on span "Sales Assets" at bounding box center [235, 288] width 29 height 8
click at [400, 288] on div "Create" at bounding box center [406, 291] width 38 height 17
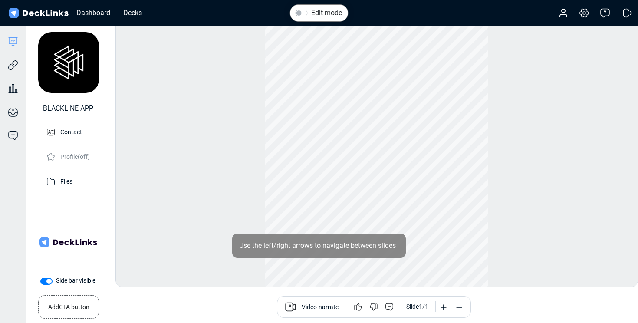
click at [56, 282] on label "Side bar visible" at bounding box center [75, 280] width 39 height 9
click at [45, 282] on input "Side bar visible" at bounding box center [43, 280] width 7 height 9
checkbox input "false"
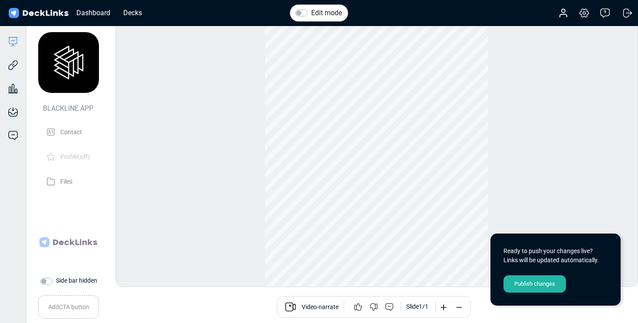
click at [518, 280] on div "Publish changes" at bounding box center [534, 283] width 62 height 17
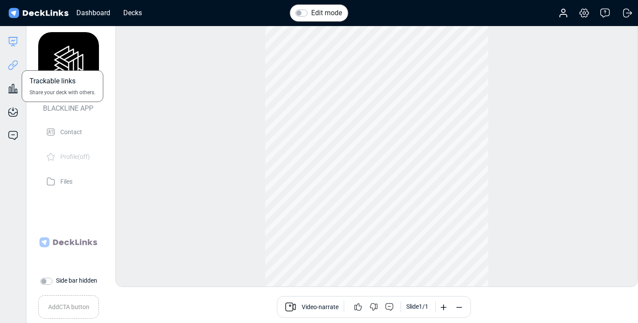
click at [16, 64] on icon at bounding box center [13, 65] width 10 height 10
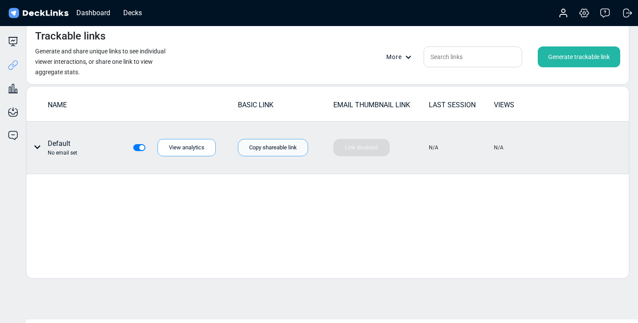
click at [259, 147] on div "Copy shareable link" at bounding box center [273, 147] width 70 height 17
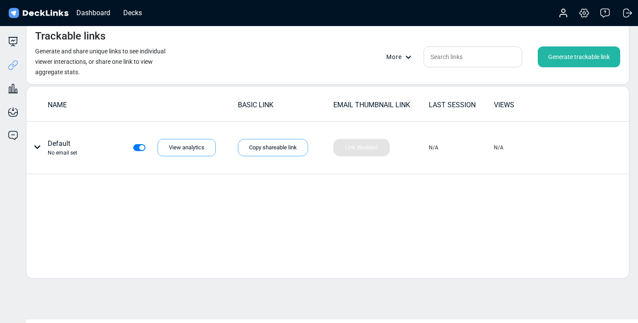
click at [592, 56] on div "Generate trackable link" at bounding box center [578, 56] width 82 height 21
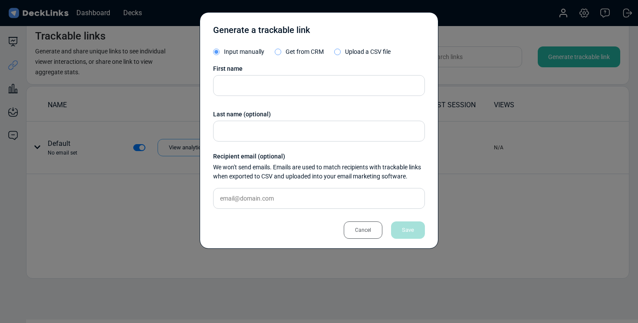
click at [356, 226] on div "Cancel" at bounding box center [362, 229] width 39 height 17
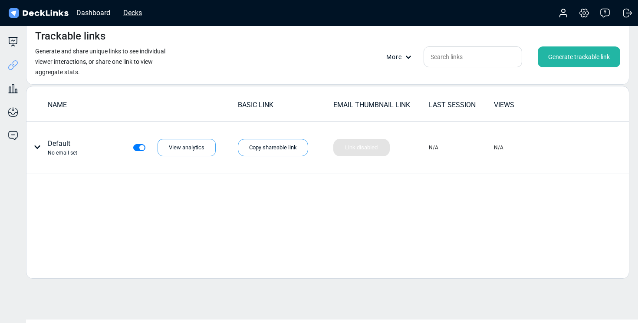
click at [136, 13] on div "Decks" at bounding box center [132, 12] width 27 height 11
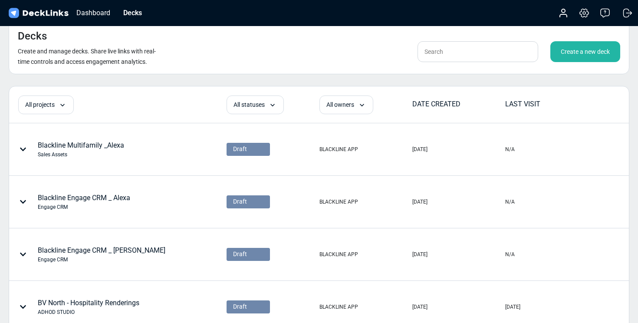
click at [602, 58] on div "Create a new deck" at bounding box center [585, 51] width 70 height 21
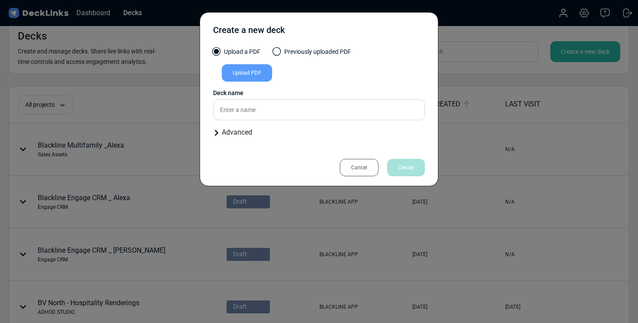
click at [254, 71] on div "Upload PDF" at bounding box center [247, 72] width 50 height 17
click at [0, 0] on input "Upload PDF" at bounding box center [0, 0] width 0 height 0
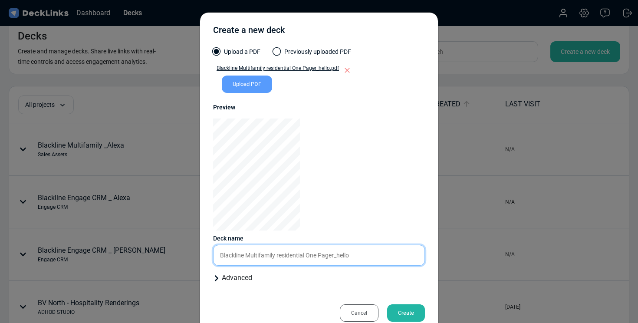
drag, startPoint x: 353, startPoint y: 256, endPoint x: 308, endPoint y: 255, distance: 44.7
click at [308, 255] on input "Blackline Multifamily residential One Pager_hello" at bounding box center [319, 255] width 212 height 21
click at [279, 255] on input "Blackline Multifamily residential" at bounding box center [319, 255] width 212 height 21
type input "Blackline Multifamily Residential"
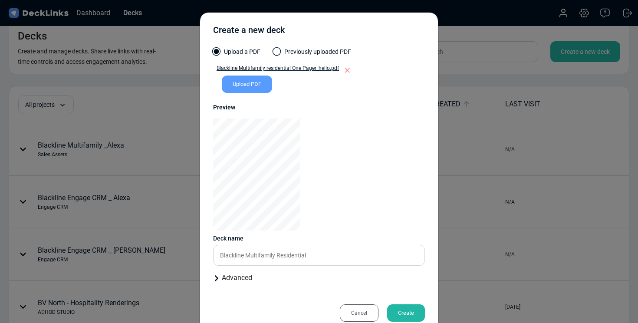
click at [249, 275] on div "Advanced" at bounding box center [319, 277] width 212 height 10
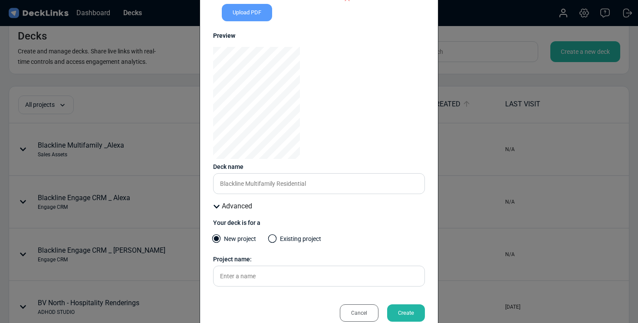
scroll to position [92, 0]
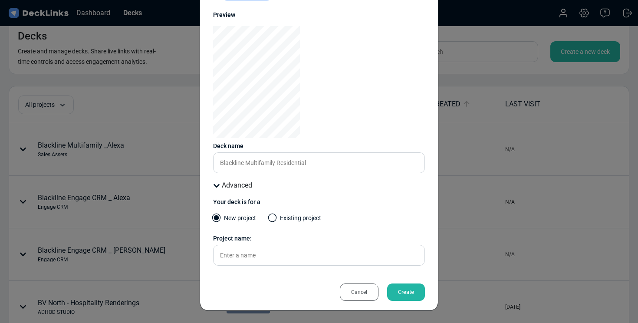
click at [272, 215] on span at bounding box center [272, 217] width 9 height 9
click at [0, 0] on input "Existing project" at bounding box center [0, 0] width 0 height 0
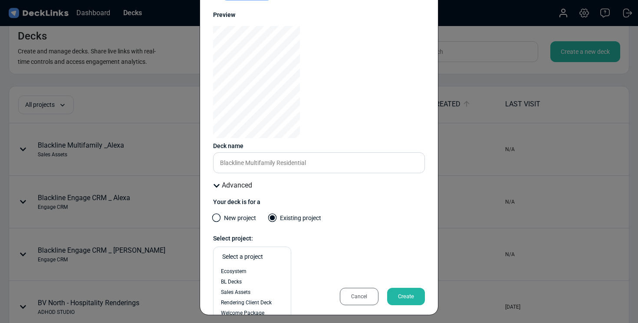
scroll to position [97, 0]
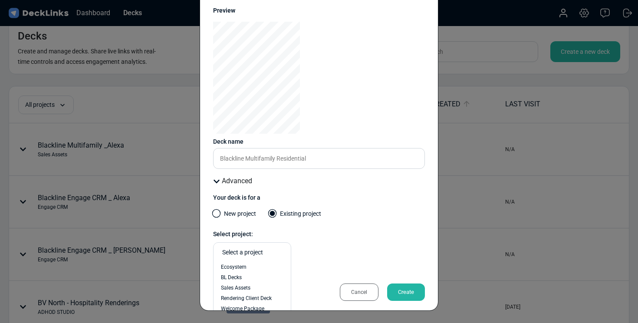
click at [262, 255] on div "Select a project" at bounding box center [254, 252] width 64 height 9
click at [253, 287] on div "Sales Assets" at bounding box center [252, 288] width 62 height 8
click at [395, 291] on div "Create" at bounding box center [406, 291] width 38 height 17
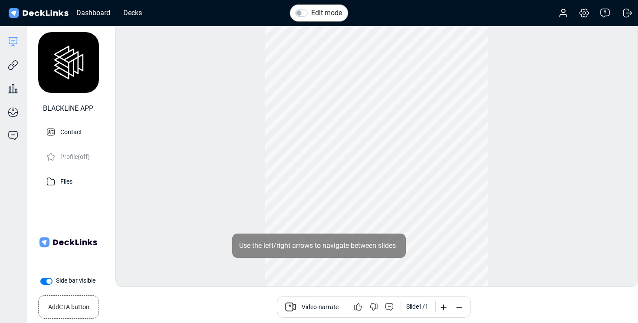
click at [56, 279] on label "Side bar visible" at bounding box center [75, 280] width 39 height 9
click at [44, 279] on input "Side bar visible" at bounding box center [43, 280] width 7 height 9
checkbox input "false"
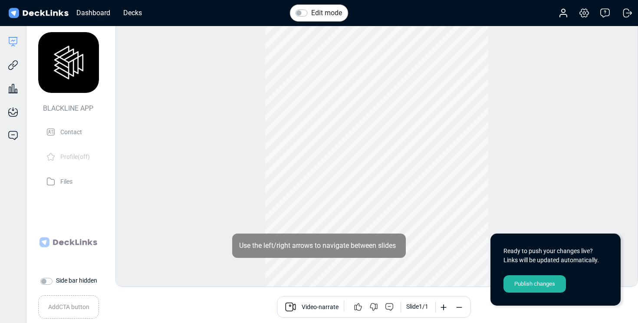
click at [541, 285] on div "Publish changes" at bounding box center [534, 283] width 62 height 17
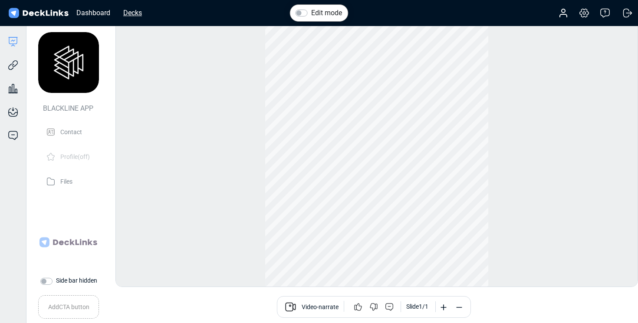
click at [135, 9] on div "Decks" at bounding box center [132, 12] width 27 height 11
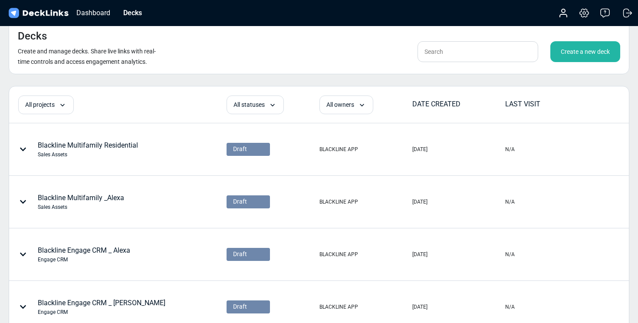
click at [558, 54] on div "Create a new deck" at bounding box center [585, 51] width 70 height 21
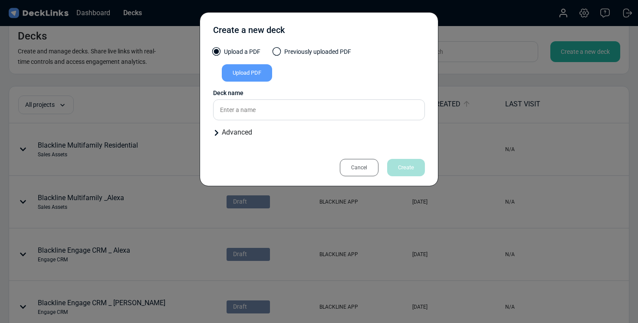
click at [254, 76] on div "Upload PDF" at bounding box center [247, 72] width 50 height 17
click at [0, 0] on input "Upload PDF" at bounding box center [0, 0] width 0 height 0
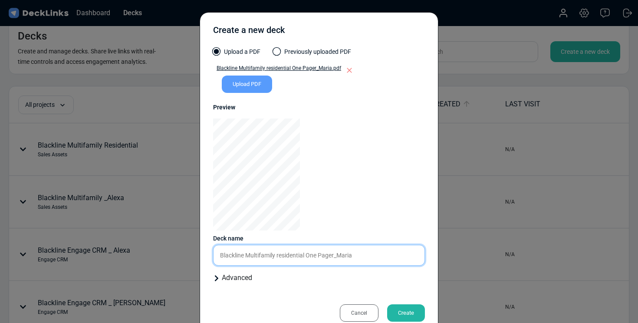
drag, startPoint x: 277, startPoint y: 254, endPoint x: 334, endPoint y: 253, distance: 56.8
click at [334, 253] on input "Blackline Multifamily residential One Pager_Maria" at bounding box center [319, 255] width 212 height 21
type input "Blackline Multifamily _Maria"
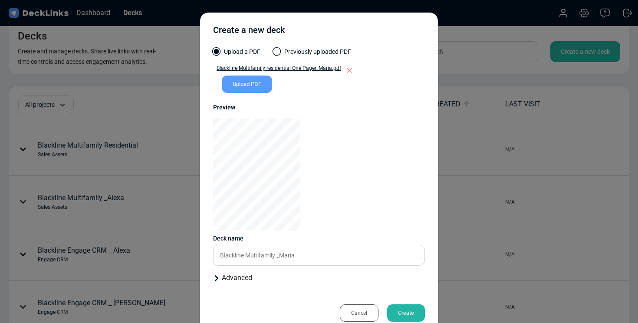
click at [238, 276] on div "Advanced" at bounding box center [319, 277] width 212 height 10
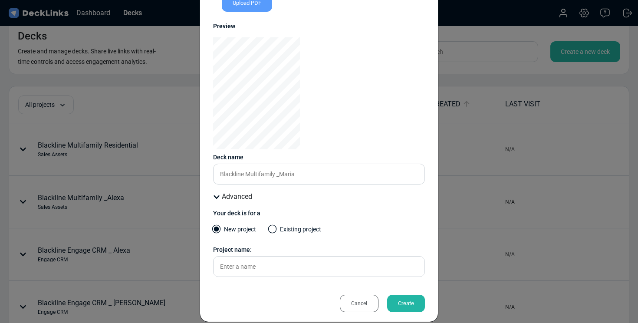
scroll to position [92, 0]
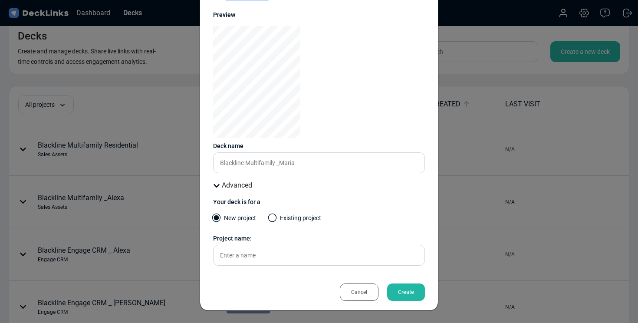
click at [278, 214] on label "Existing project" at bounding box center [295, 219] width 52 height 13
click at [0, 0] on input "Existing project" at bounding box center [0, 0] width 0 height 0
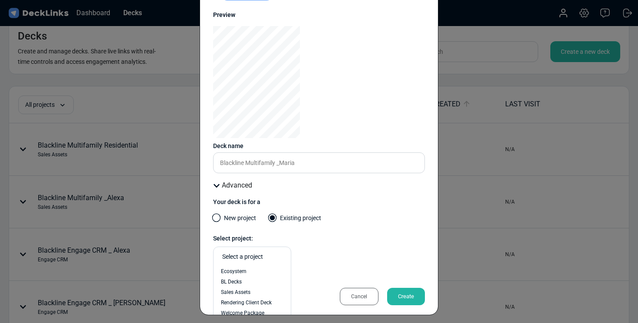
scroll to position [97, 0]
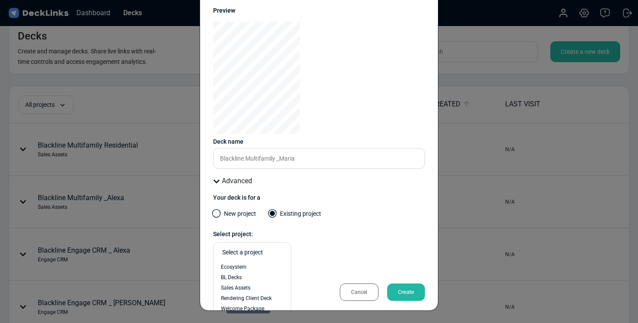
click at [268, 252] on div "Select a project" at bounding box center [254, 252] width 64 height 9
click at [255, 287] on div "Sales Assets" at bounding box center [252, 288] width 62 height 8
click at [401, 294] on div "Create" at bounding box center [406, 291] width 38 height 17
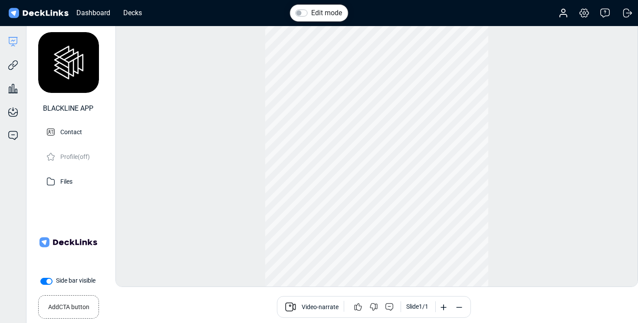
click at [56, 279] on label "Side bar visible" at bounding box center [75, 280] width 39 height 9
click at [44, 279] on input "Side bar visible" at bounding box center [43, 280] width 7 height 9
checkbox input "false"
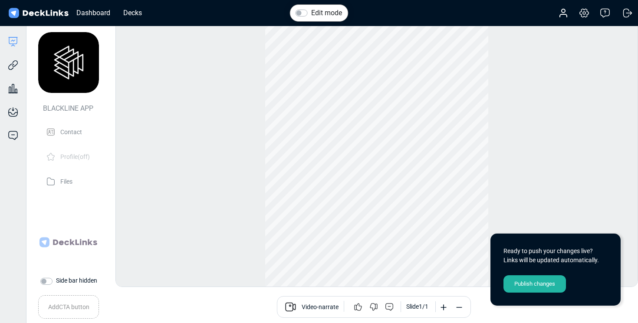
click at [531, 285] on div "Publish changes" at bounding box center [534, 283] width 62 height 17
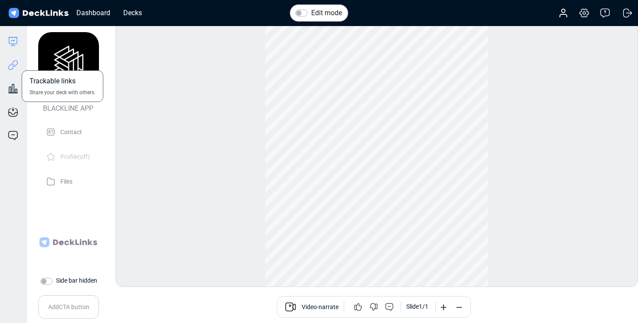
click at [9, 62] on icon at bounding box center [13, 65] width 10 height 10
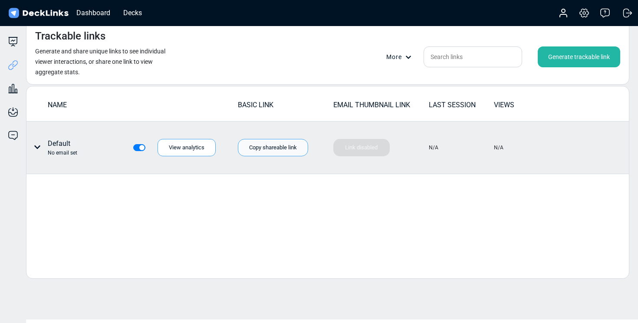
click at [287, 141] on div "Copy shareable link" at bounding box center [273, 147] width 70 height 17
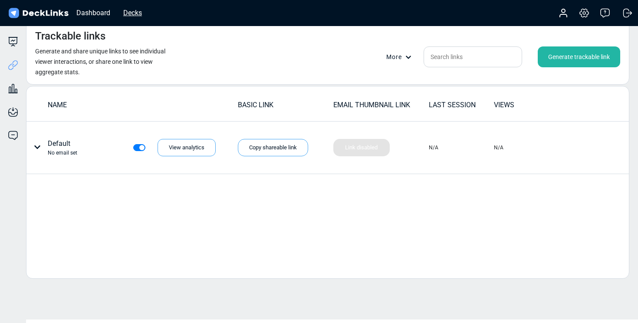
click at [131, 15] on div "Decks" at bounding box center [132, 12] width 27 height 11
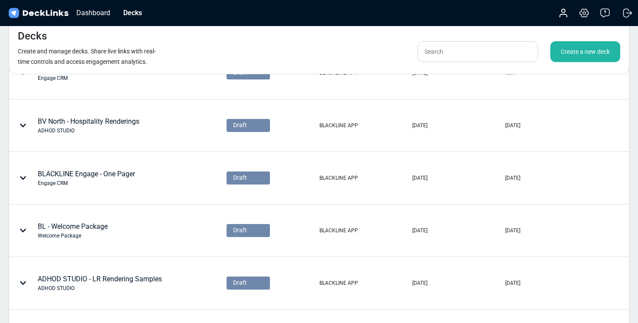
scroll to position [288, 0]
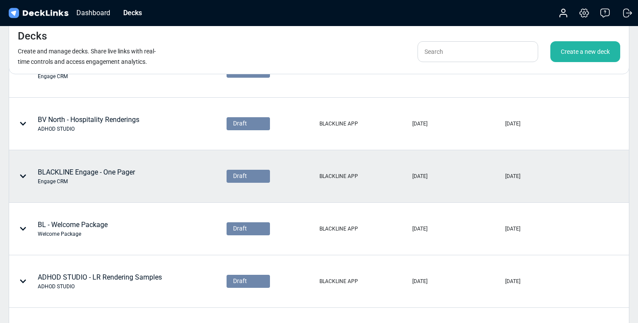
click at [97, 172] on div "BLACKLINE Engage - One Pager Engage CRM" at bounding box center [86, 176] width 97 height 18
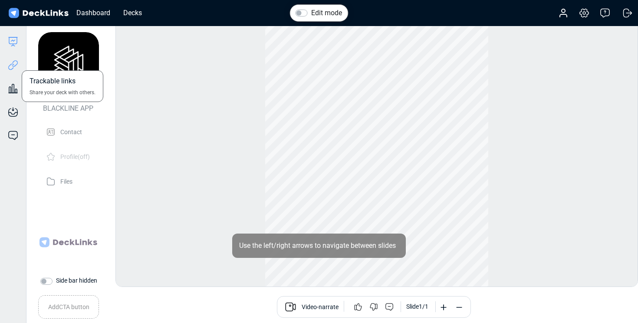
click at [13, 63] on icon at bounding box center [13, 65] width 10 height 10
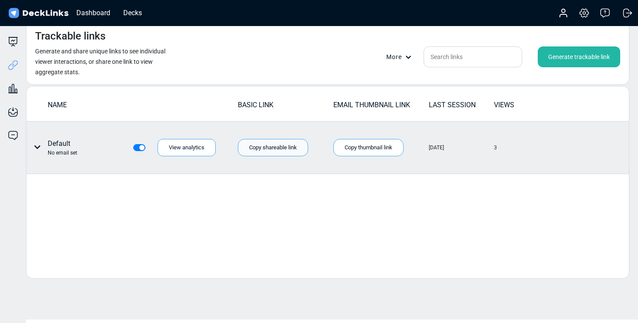
click at [260, 145] on div "Copy shareable link" at bounding box center [273, 147] width 70 height 17
